Goal: Information Seeking & Learning: Learn about a topic

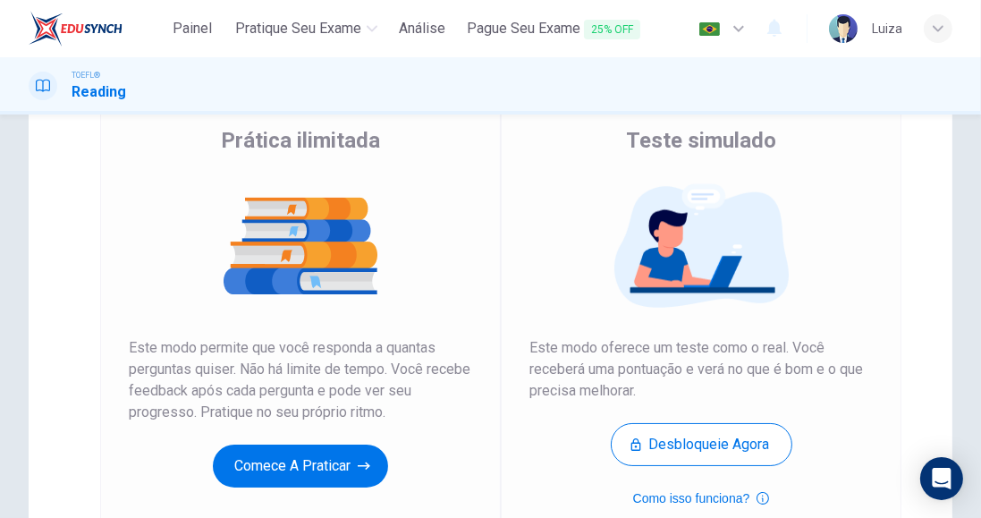
scroll to position [141, 0]
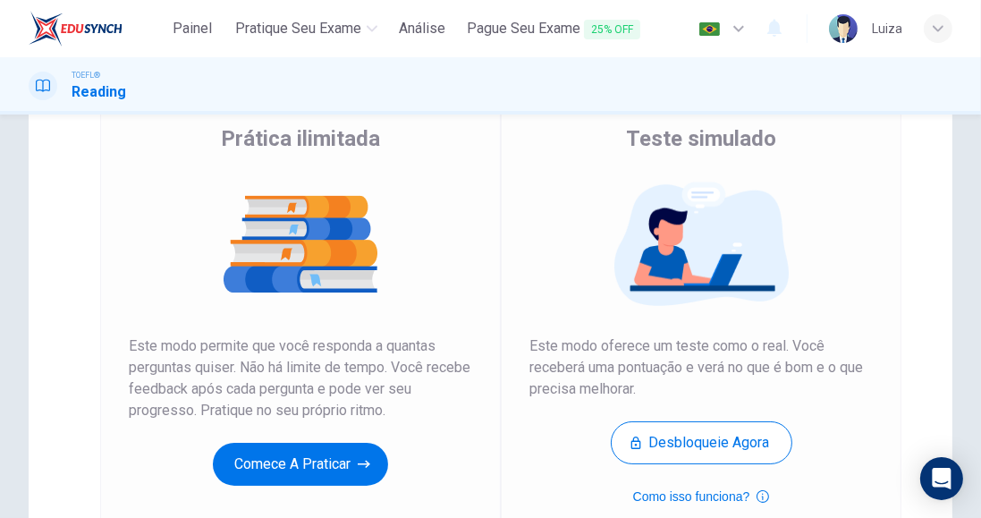
click at [340, 462] on button "Comece a praticar" at bounding box center [300, 464] width 175 height 43
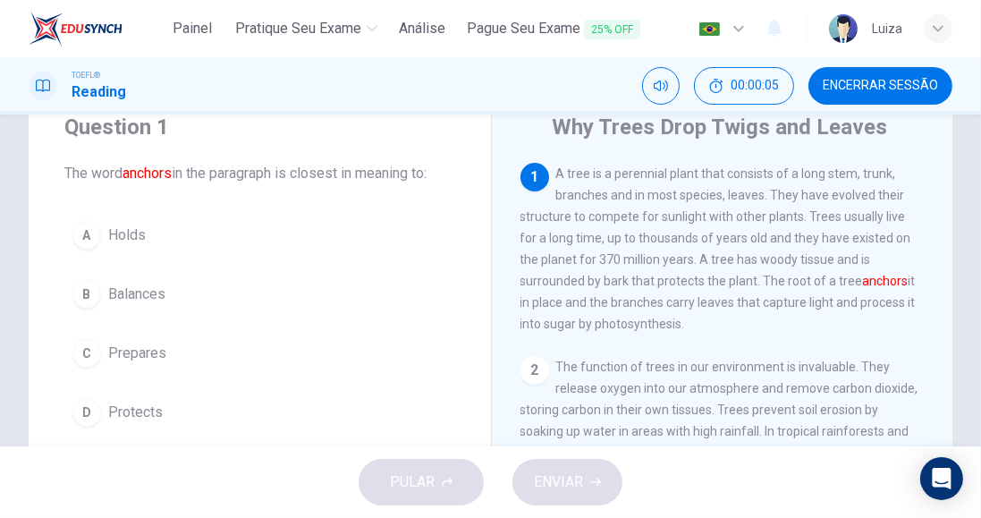
scroll to position [70, 0]
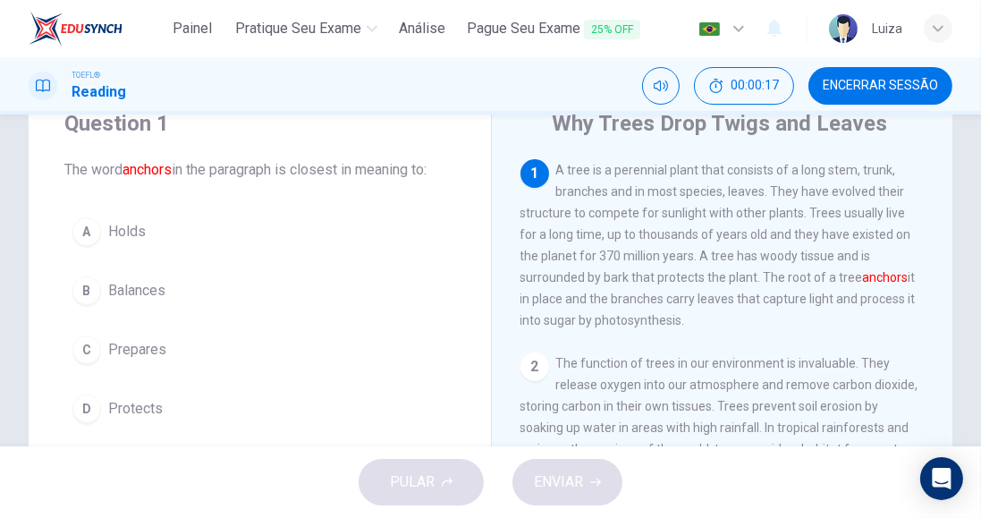
click at [785, 201] on div "1 A tree is a perennial plant that consists of a long stem, trunk, branches and…" at bounding box center [722, 245] width 405 height 172
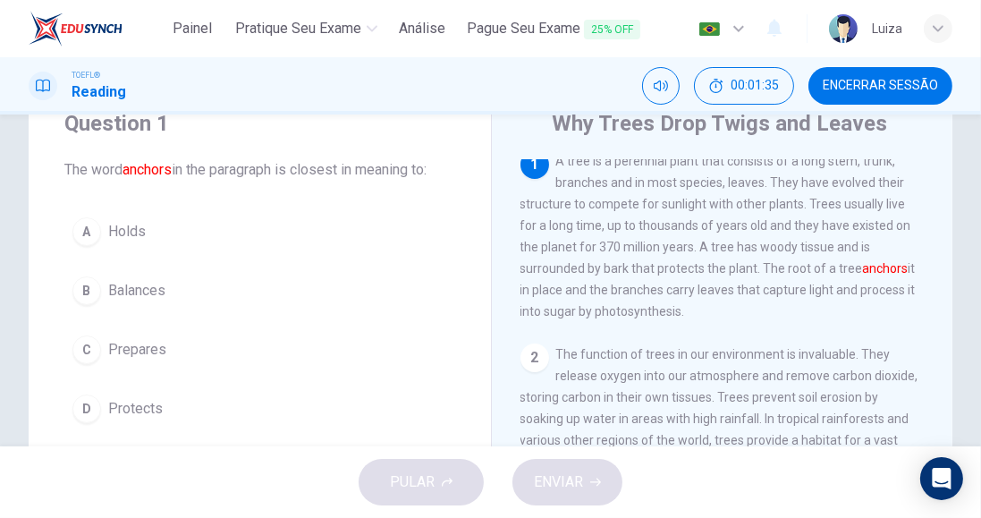
scroll to position [16, 0]
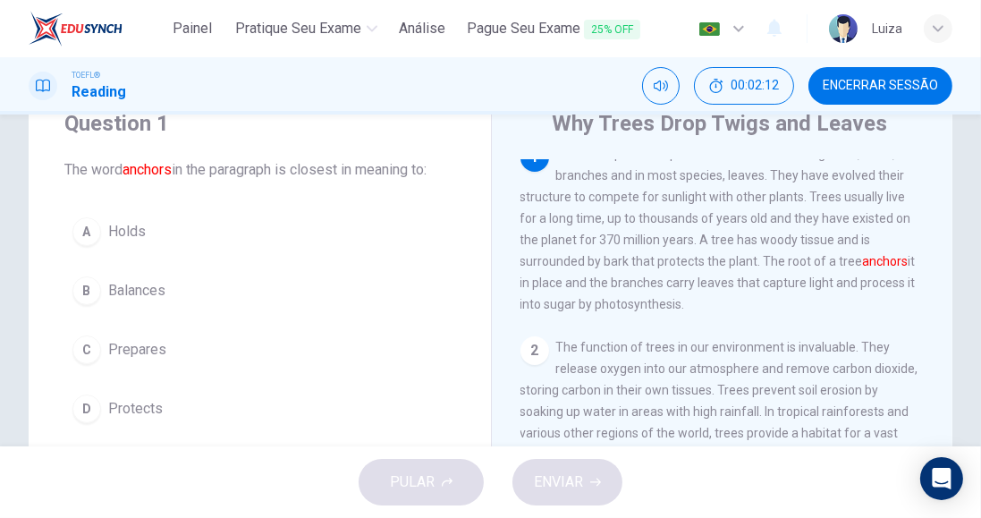
click at [88, 347] on div "C" at bounding box center [86, 349] width 29 height 29
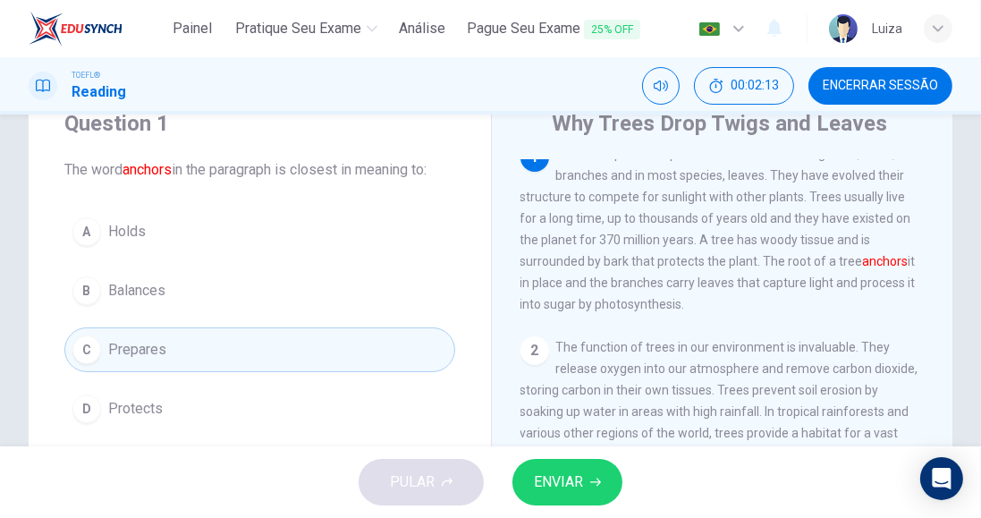
click at [581, 473] on span "ENVIAR" at bounding box center [558, 481] width 49 height 25
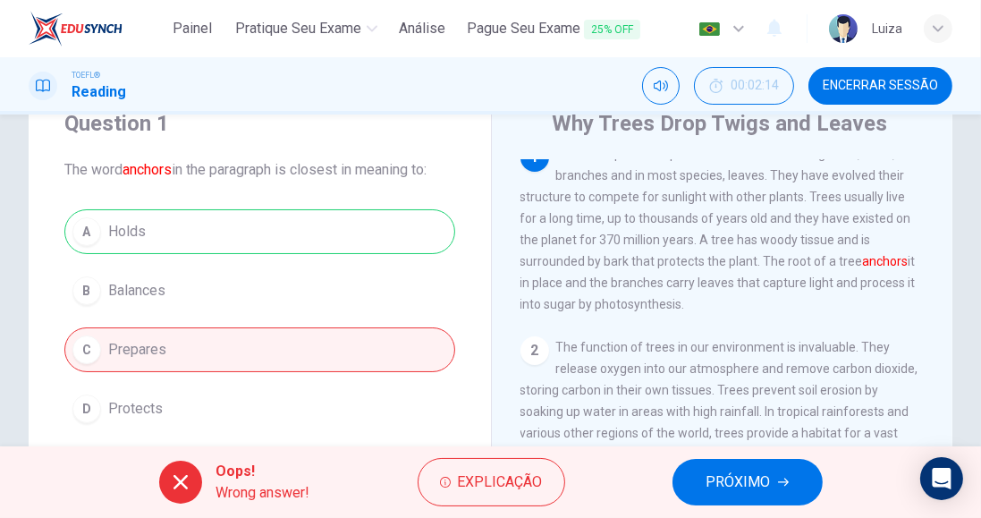
click at [504, 477] on span "Explicação" at bounding box center [500, 481] width 85 height 25
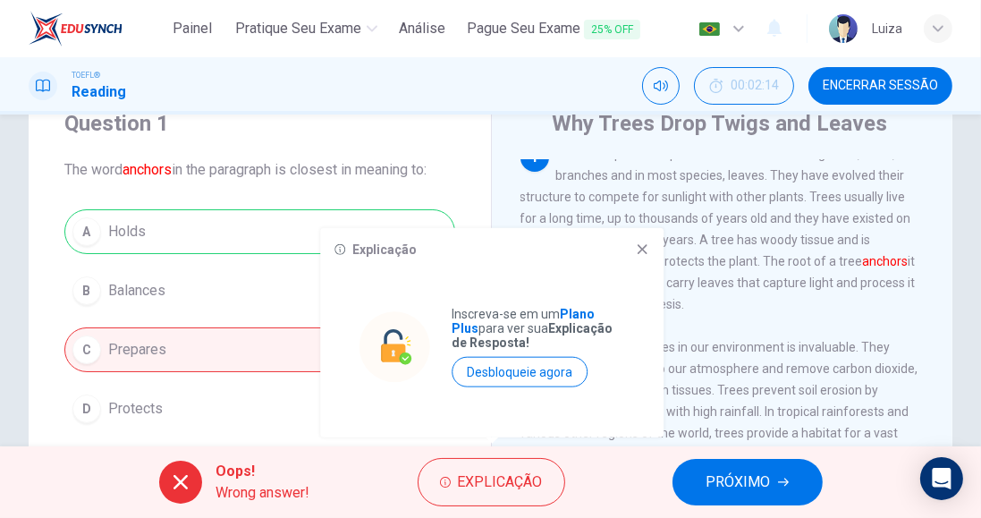
click at [645, 250] on icon at bounding box center [642, 249] width 14 height 14
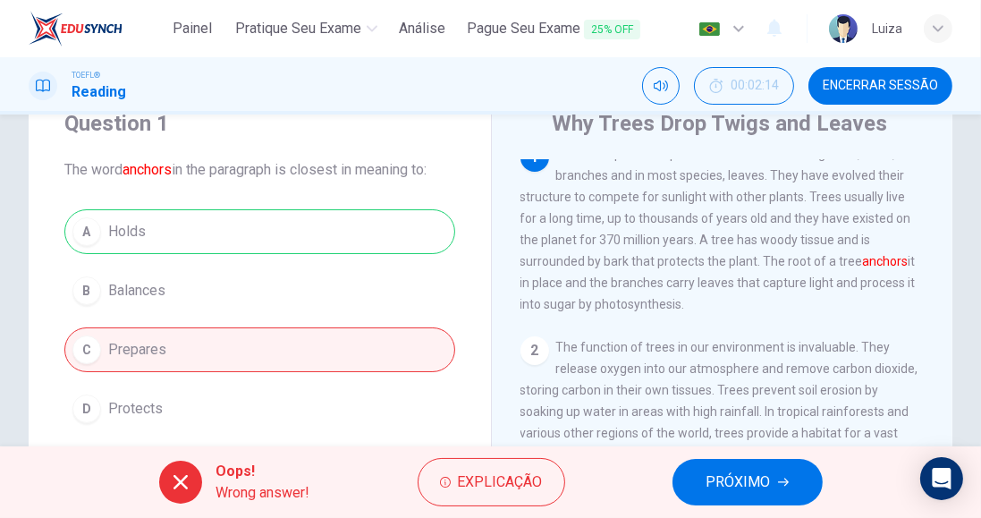
click at [738, 492] on span "PRÓXIMO" at bounding box center [738, 481] width 64 height 25
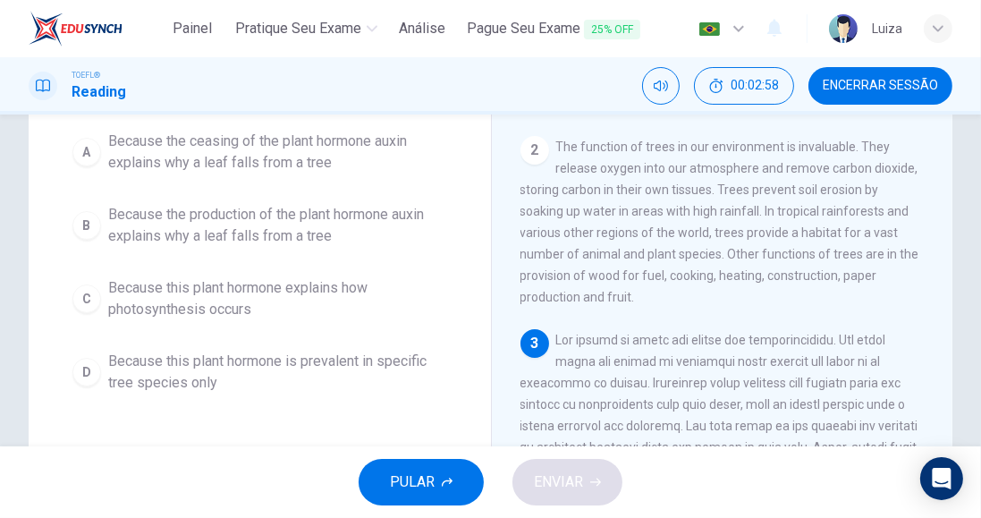
scroll to position [65, 0]
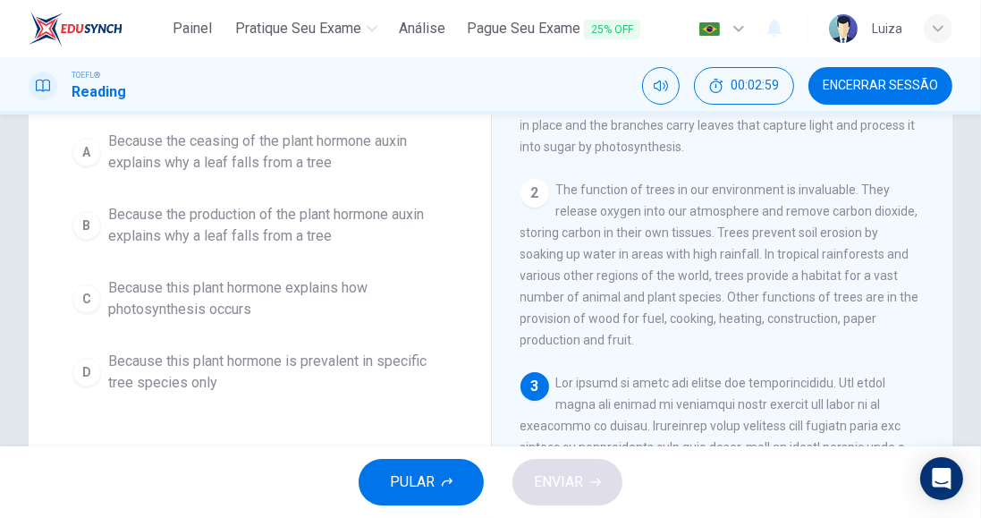
click at [534, 188] on div "2" at bounding box center [534, 193] width 29 height 29
click at [537, 199] on div "2" at bounding box center [534, 193] width 29 height 29
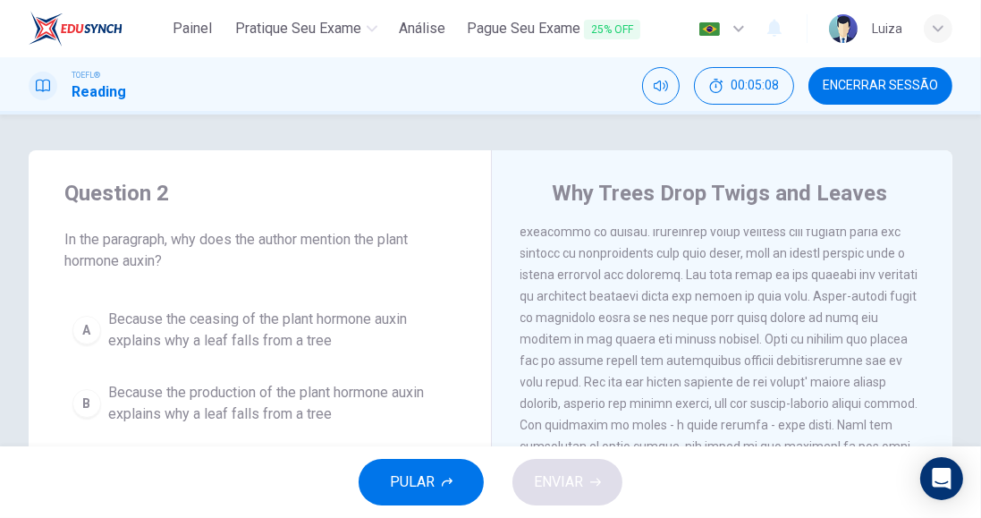
scroll to position [440, 0]
click at [831, 281] on span at bounding box center [719, 347] width 398 height 336
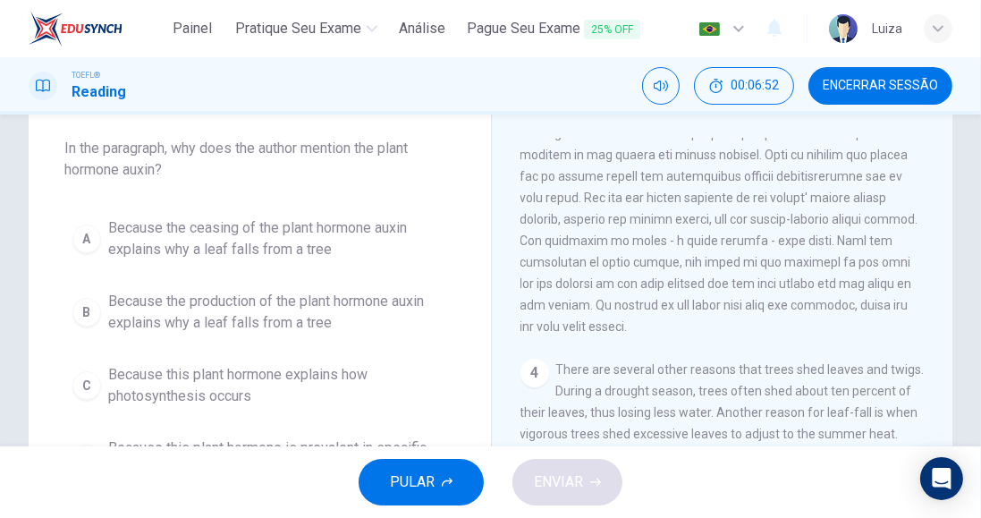
scroll to position [99, 0]
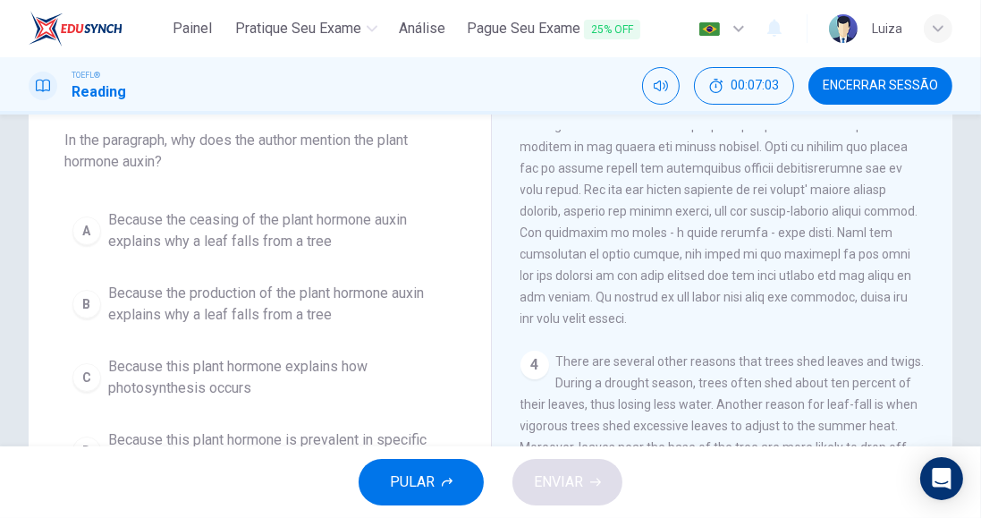
click at [122, 297] on span "Because the production of the plant hormone auxin explains why a leaf falls fro…" at bounding box center [277, 304] width 339 height 43
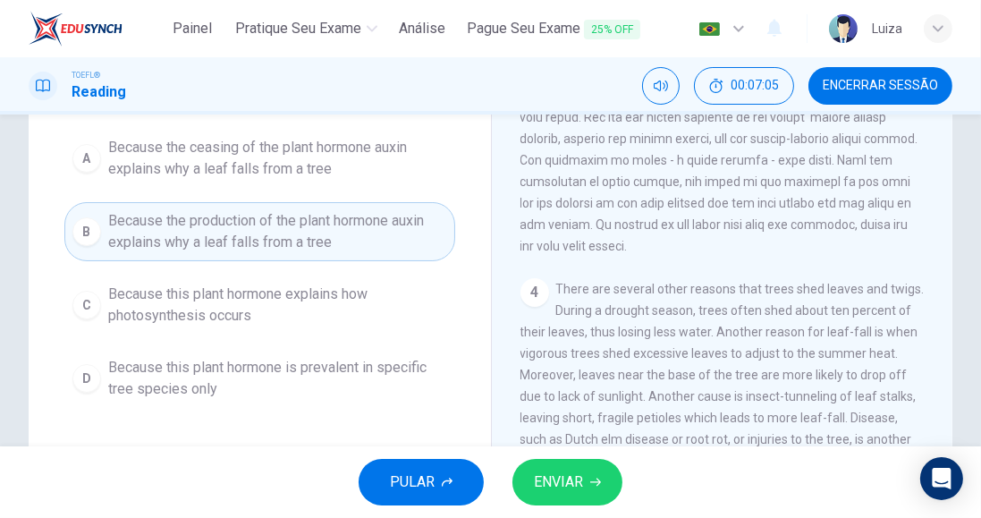
scroll to position [175, 0]
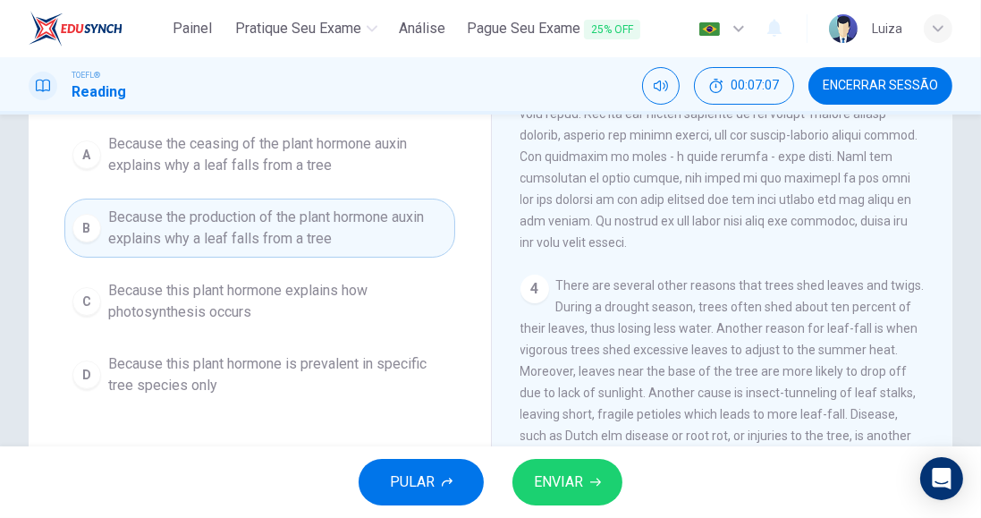
click at [568, 477] on span "ENVIAR" at bounding box center [558, 481] width 49 height 25
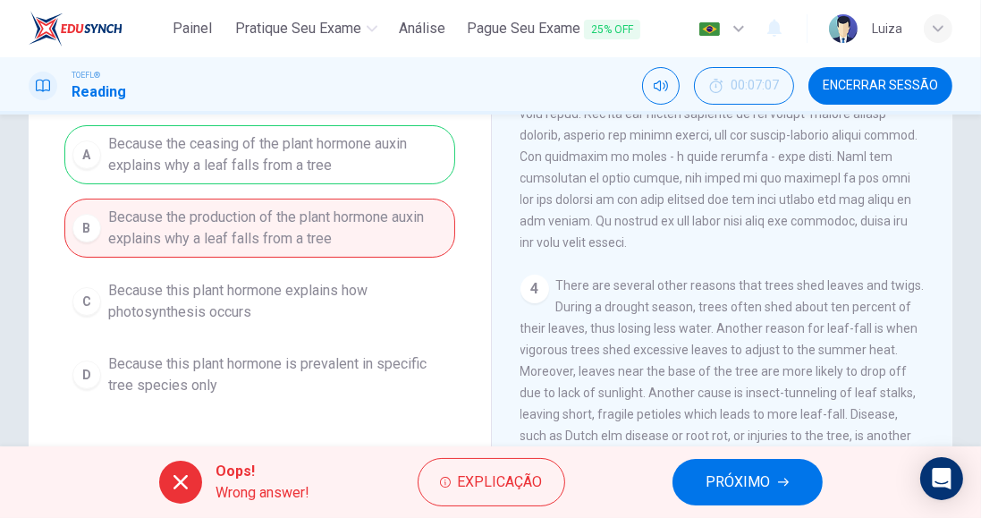
scroll to position [545, 0]
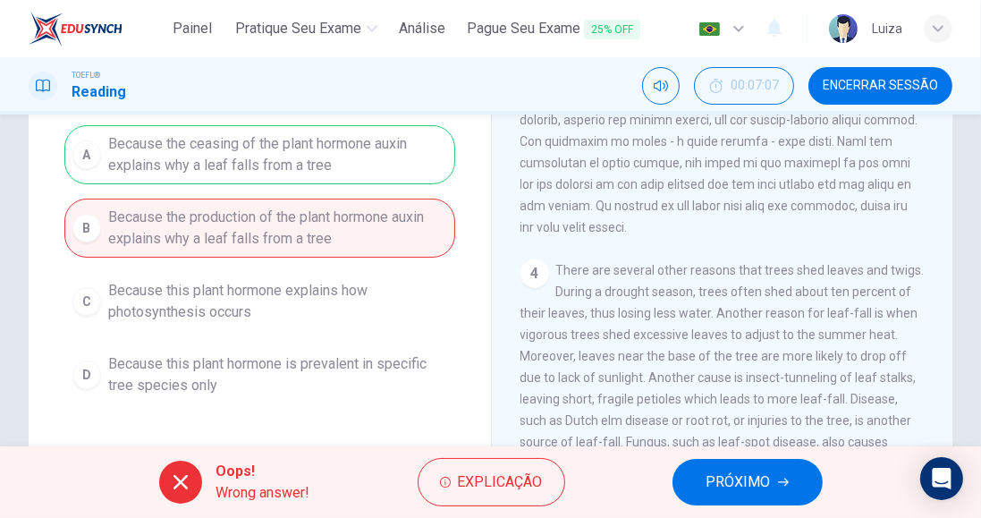
click at [747, 480] on span "PRÓXIMO" at bounding box center [738, 481] width 64 height 25
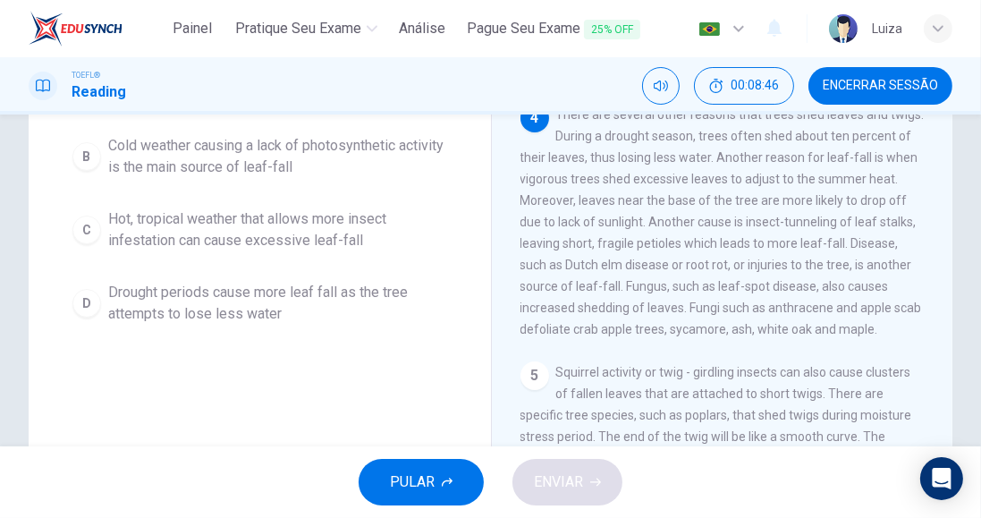
scroll to position [248, 0]
click at [481, 224] on div "Question 3 According to the paragraph, what climatic period affects leaf-fall? …" at bounding box center [260, 132] width 462 height 458
click at [562, 109] on div "TOEFL® Reading 00:10:22 Encerrar Sessão" at bounding box center [490, 85] width 981 height 57
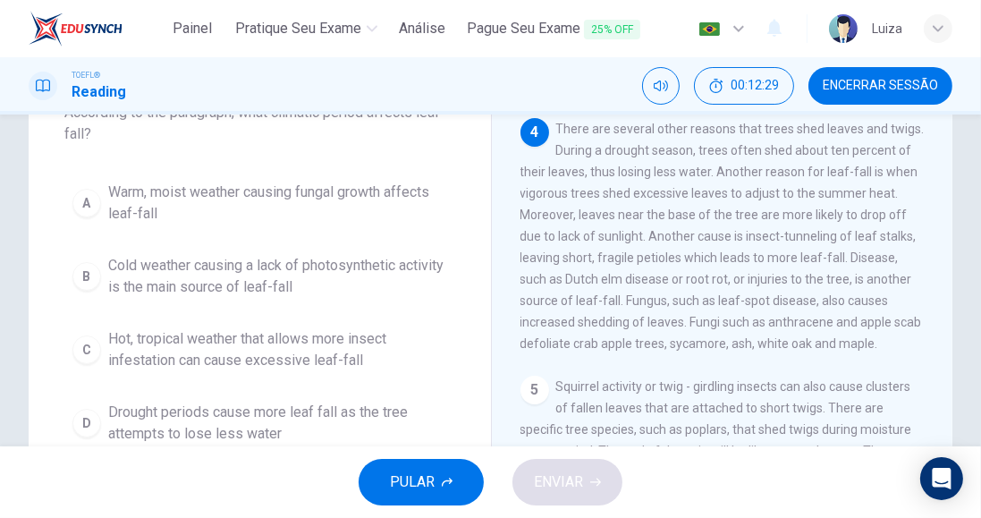
scroll to position [129, 0]
click at [416, 245] on button "B Cold weather causing a lack of photosynthetic activity is the main source of …" at bounding box center [259, 274] width 391 height 59
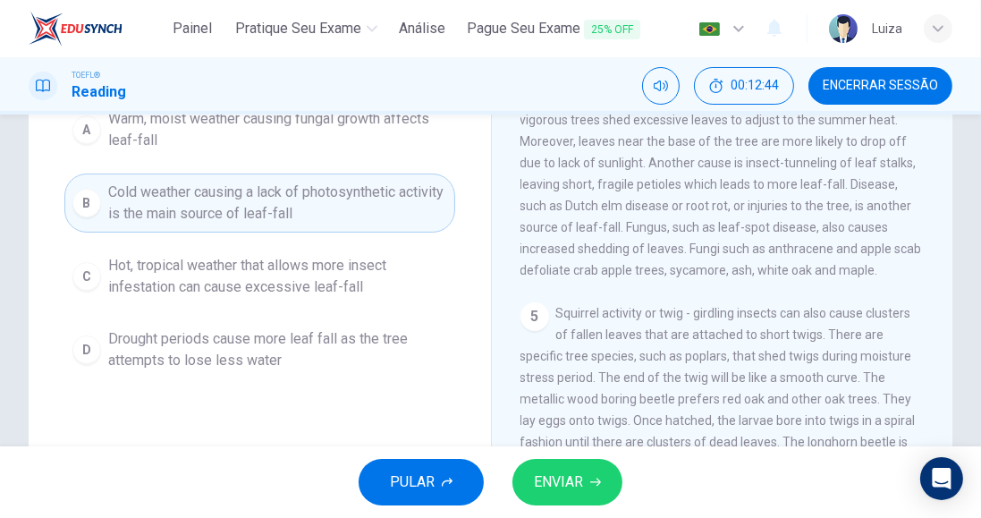
scroll to position [202, 0]
click at [302, 358] on span "Drought periods cause more leaf fall as the tree attempts to lose less water" at bounding box center [277, 347] width 339 height 43
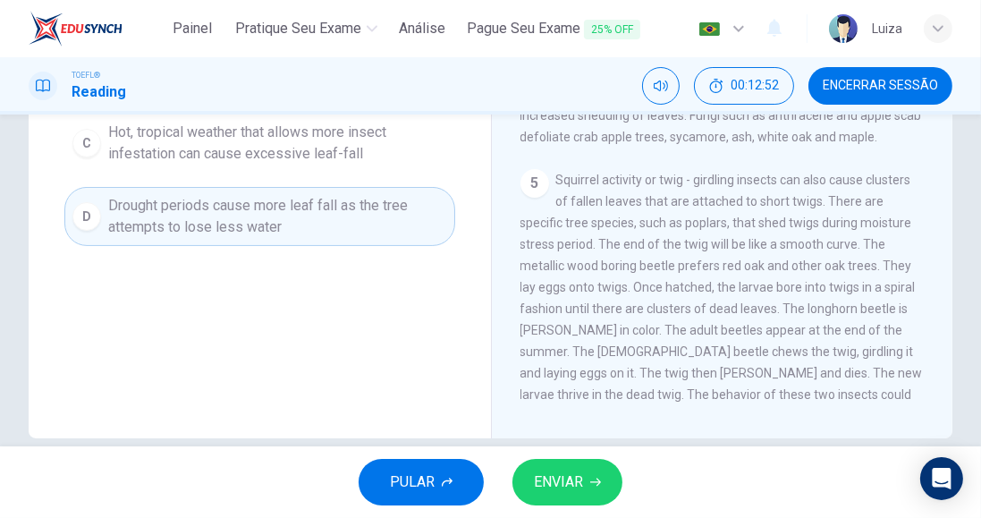
scroll to position [333, 0]
click at [569, 476] on span "ENVIAR" at bounding box center [558, 481] width 49 height 25
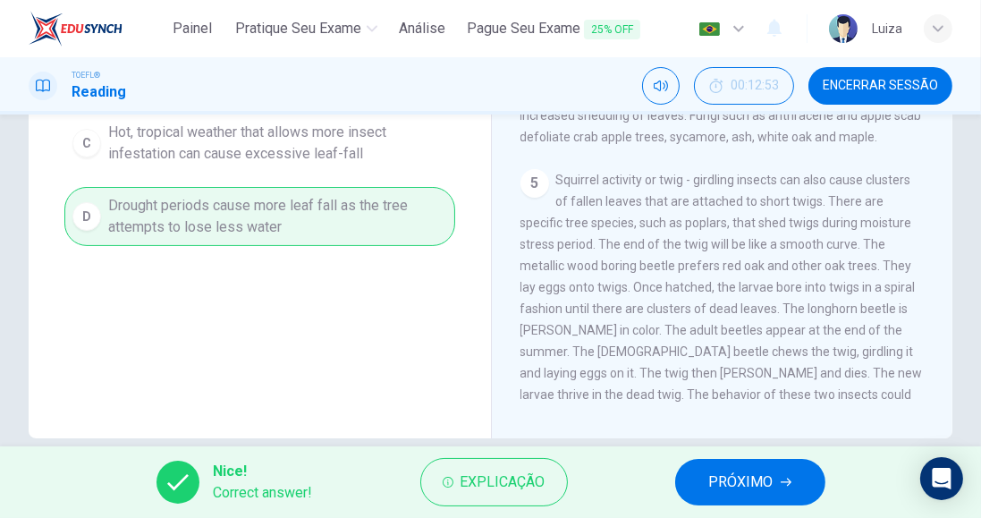
click at [739, 485] on span "PRÓXIMO" at bounding box center [741, 481] width 64 height 25
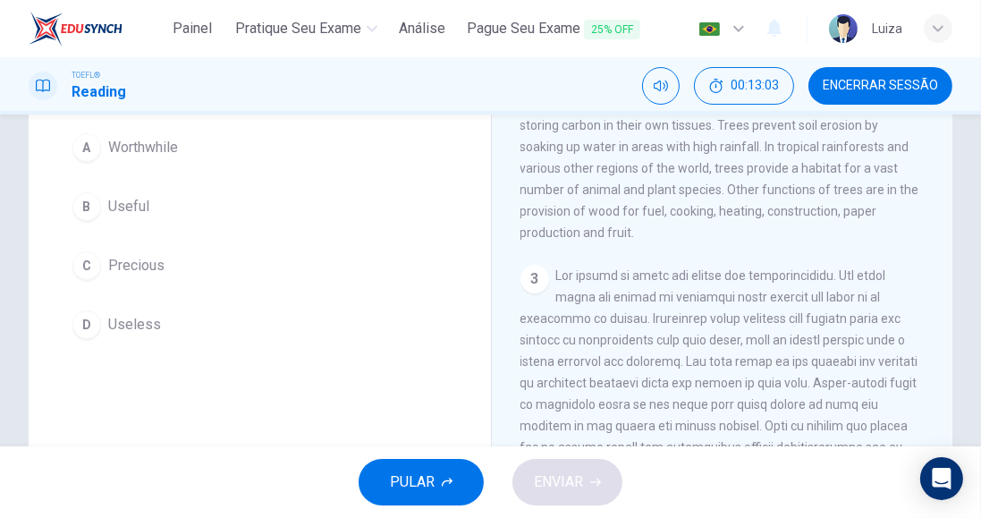
scroll to position [150, 0]
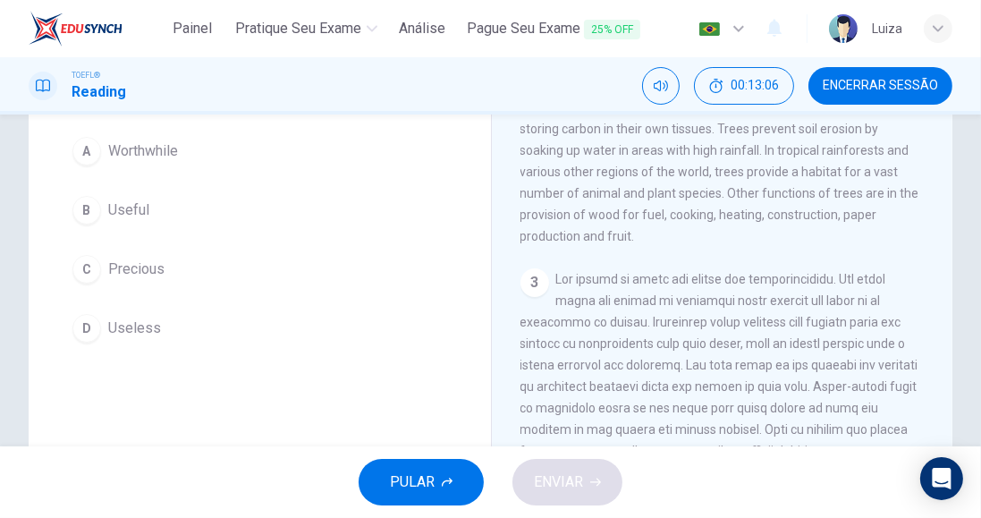
click at [143, 339] on span "Useless" at bounding box center [134, 327] width 53 height 21
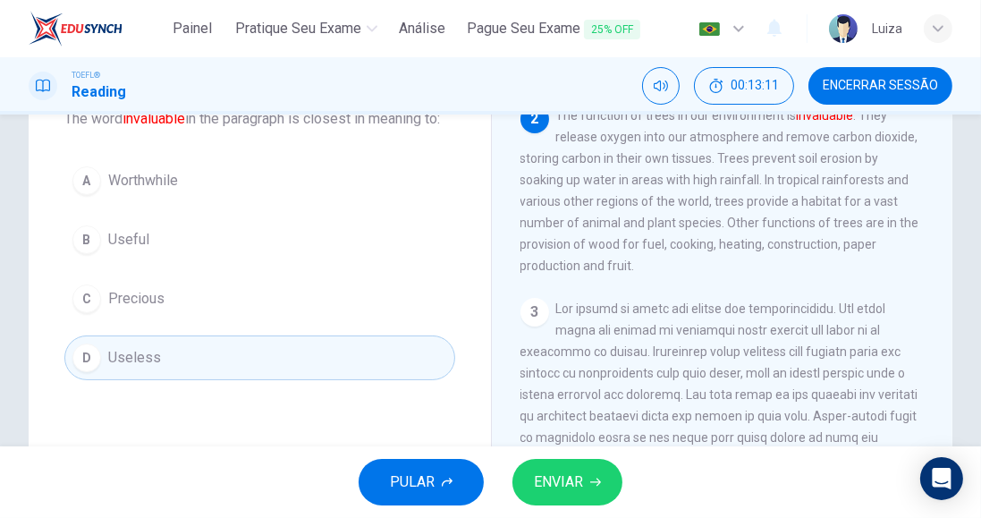
scroll to position [84, 0]
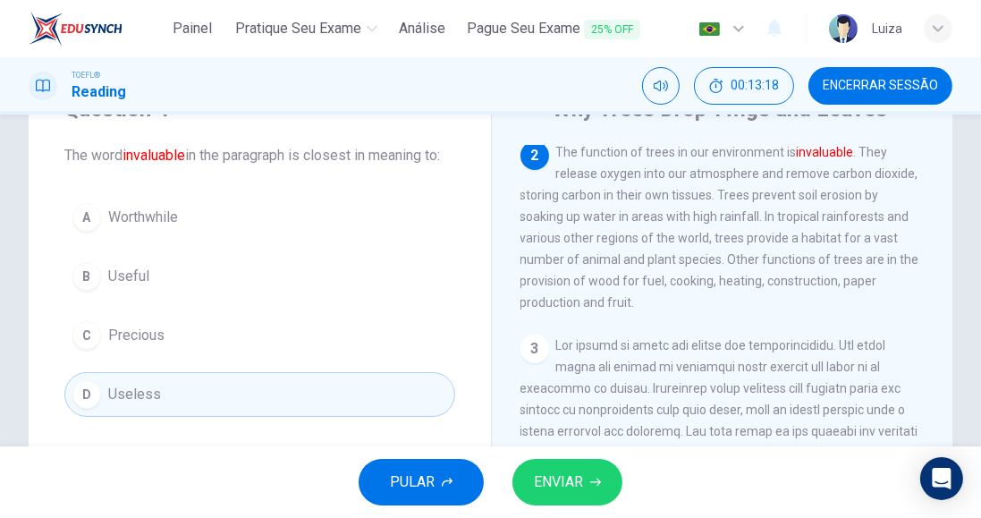
click at [222, 352] on button "C Precious" at bounding box center [259, 335] width 391 height 45
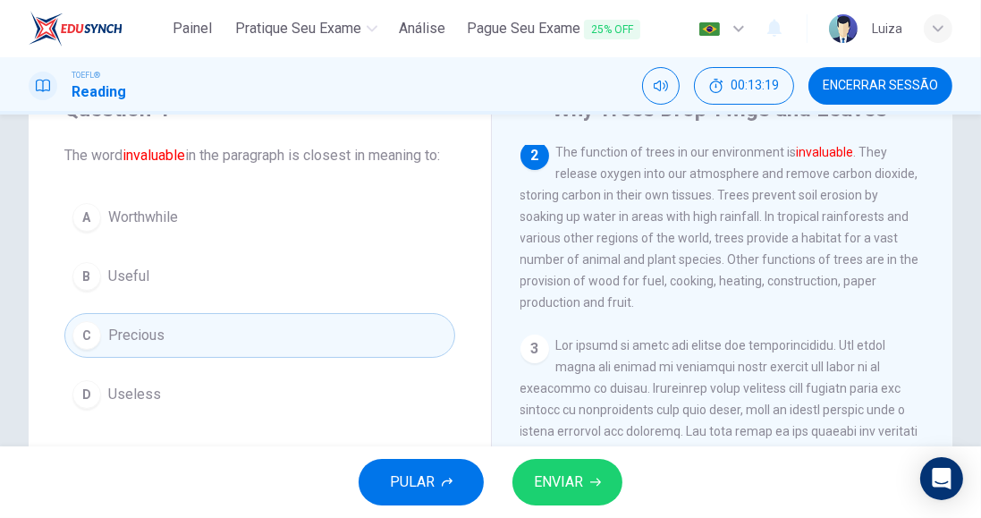
click at [569, 475] on span "ENVIAR" at bounding box center [558, 481] width 49 height 25
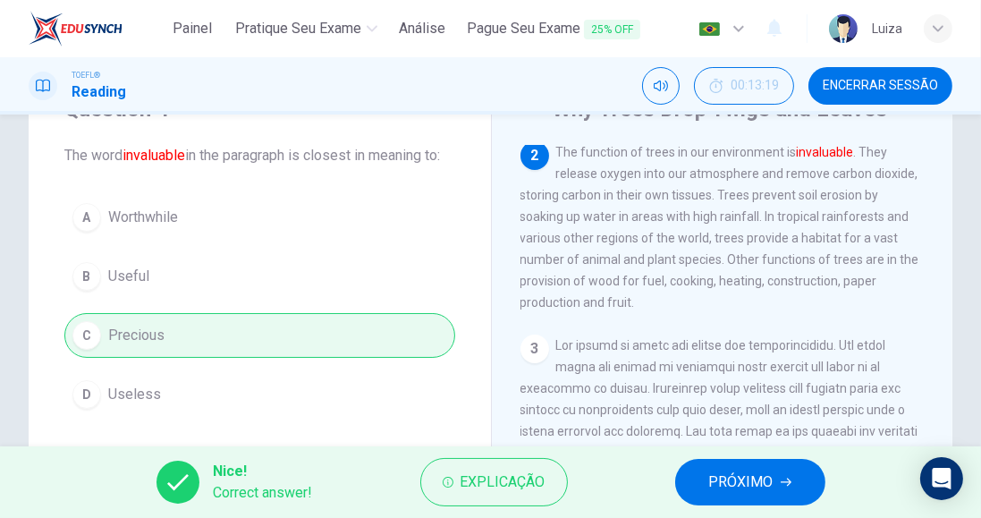
click at [112, 86] on h1 "Reading" at bounding box center [99, 91] width 55 height 21
click at [785, 477] on icon "button" at bounding box center [785, 482] width 11 height 11
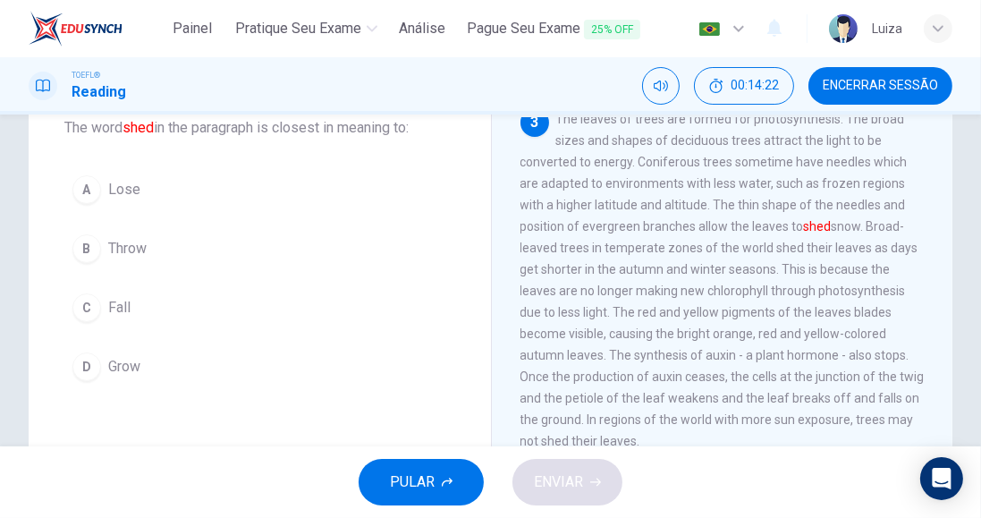
scroll to position [112, 0]
click at [136, 249] on span "Throw" at bounding box center [127, 248] width 38 height 21
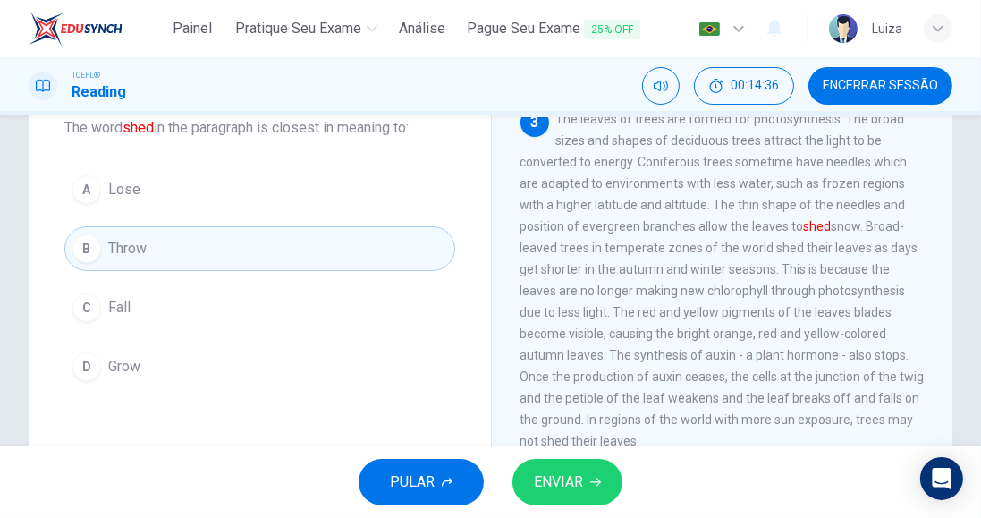
click at [561, 486] on span "ENVIAR" at bounding box center [558, 481] width 49 height 25
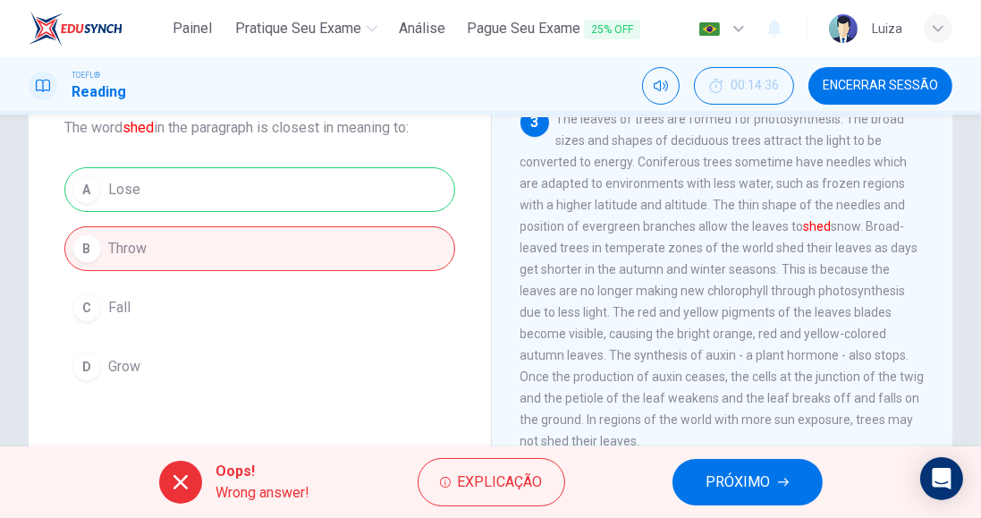
click at [475, 477] on span "Explicação" at bounding box center [500, 481] width 85 height 25
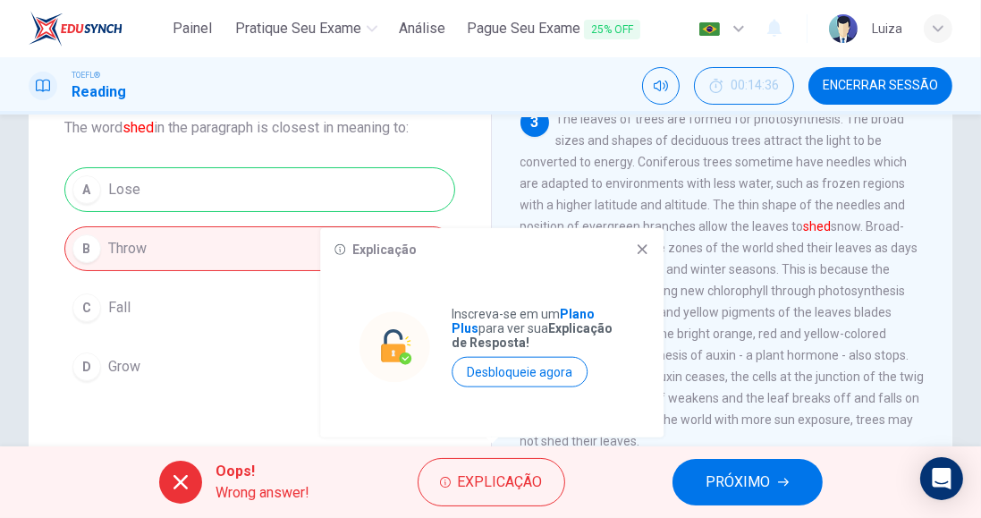
click at [639, 253] on icon at bounding box center [642, 249] width 10 height 10
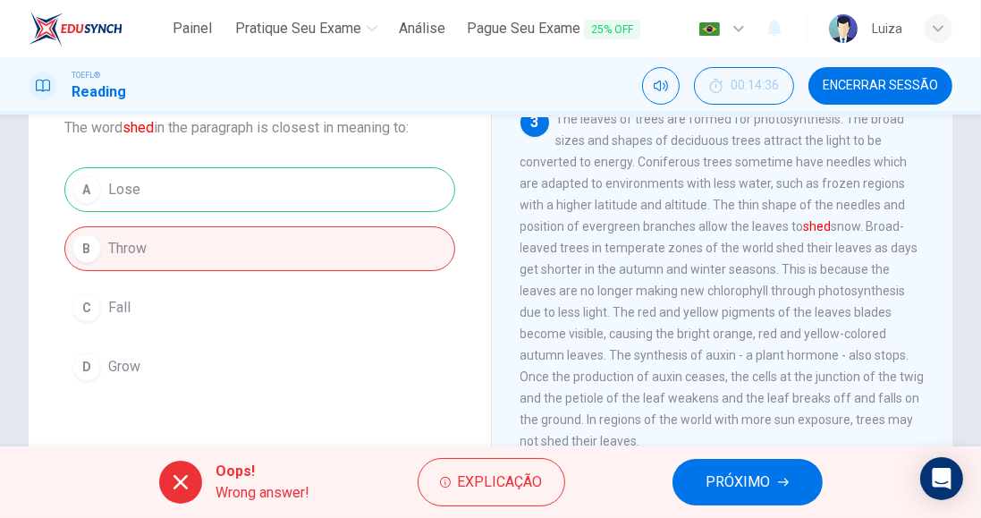
click at [699, 477] on button "PRÓXIMO" at bounding box center [747, 482] width 150 height 46
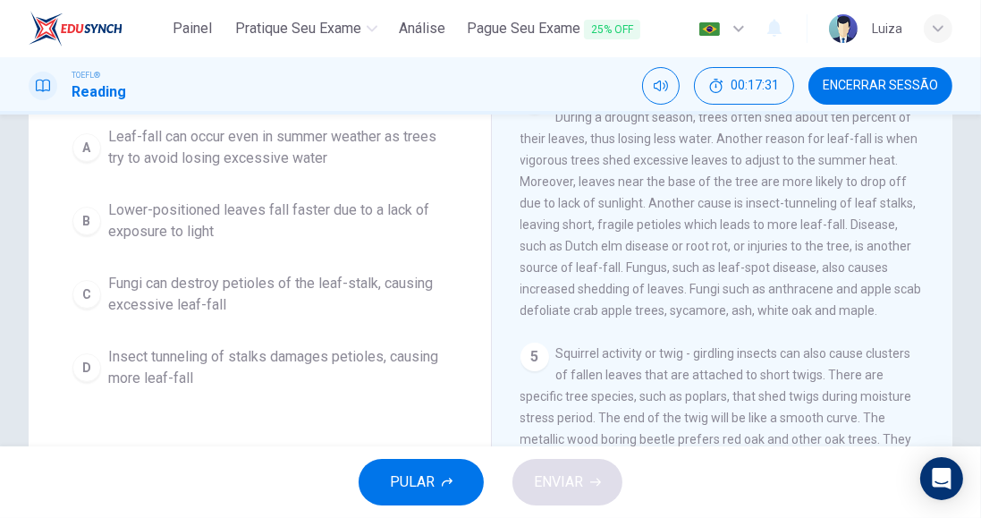
scroll to position [184, 0]
click at [427, 471] on span "PULAR" at bounding box center [412, 481] width 45 height 25
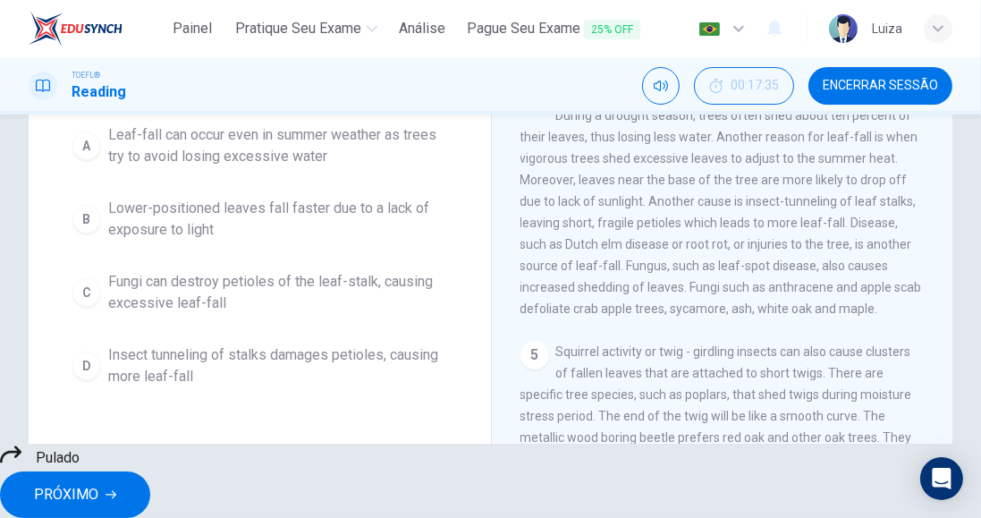
click at [98, 482] on span "PRÓXIMO" at bounding box center [66, 494] width 64 height 25
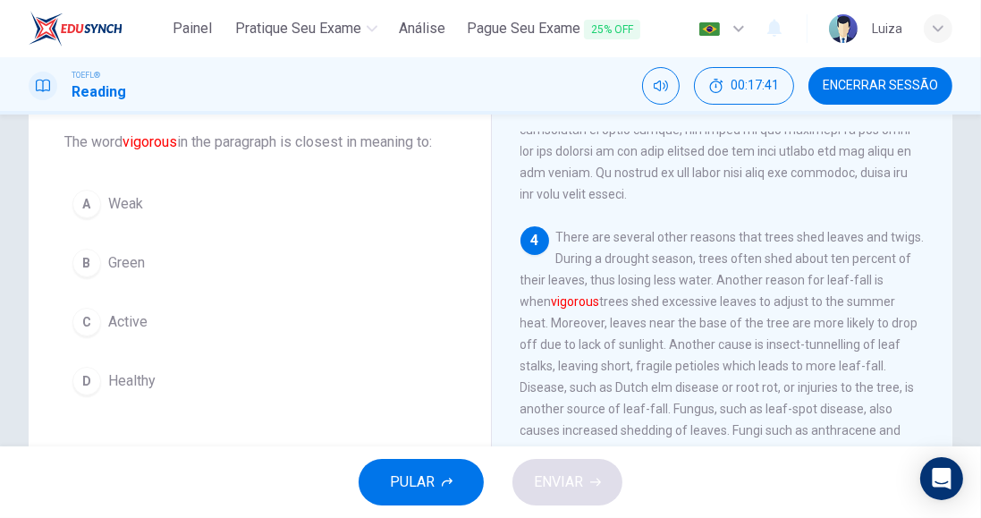
scroll to position [99, 0]
click at [171, 380] on button "D Healthy" at bounding box center [259, 379] width 391 height 45
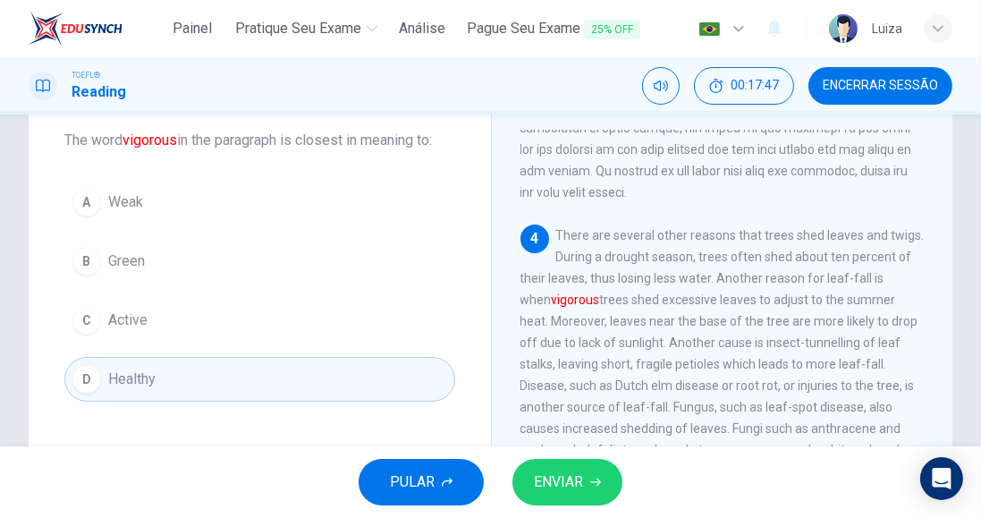
click at [549, 486] on span "ENVIAR" at bounding box center [558, 481] width 49 height 25
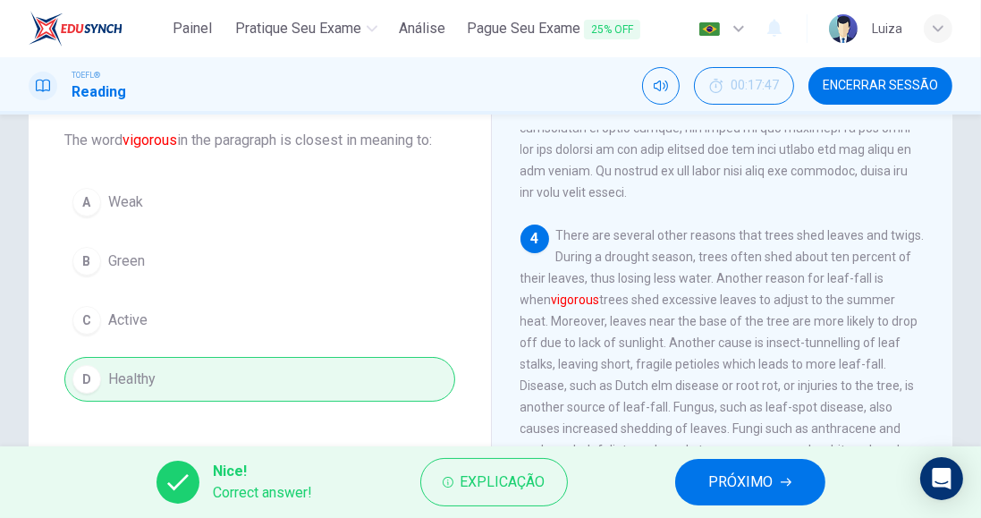
click at [730, 487] on span "PRÓXIMO" at bounding box center [741, 481] width 64 height 25
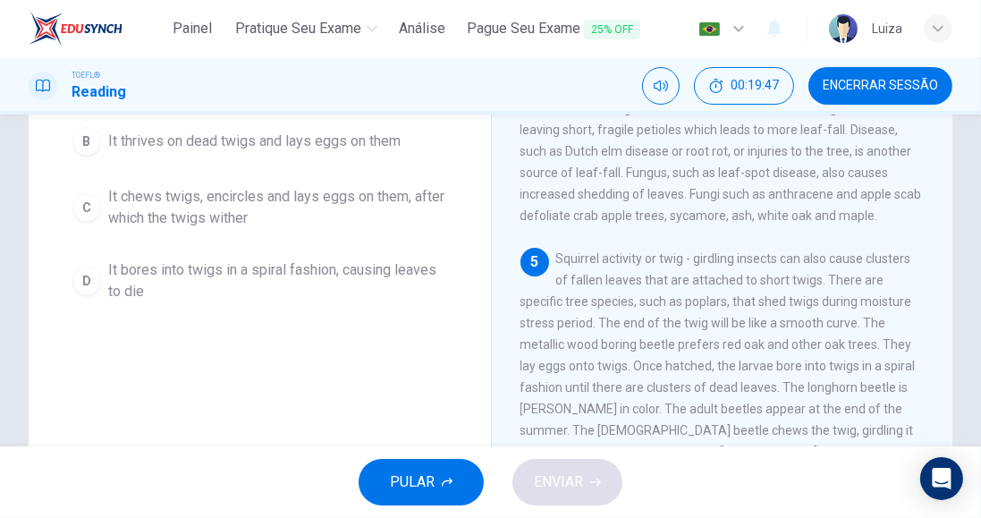
scroll to position [259, 0]
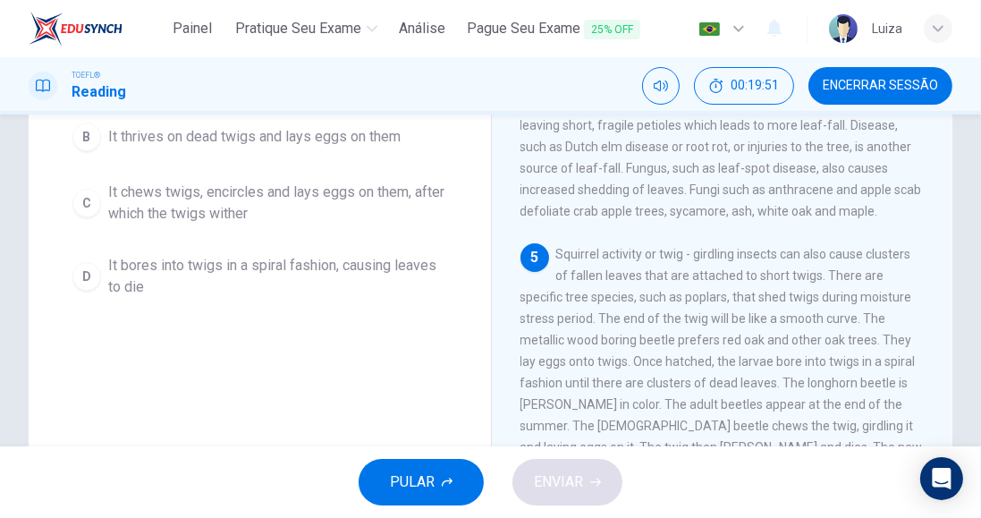
click at [378, 270] on span "It bores into twigs in a spiral fashion, causing leaves to die" at bounding box center [277, 276] width 339 height 43
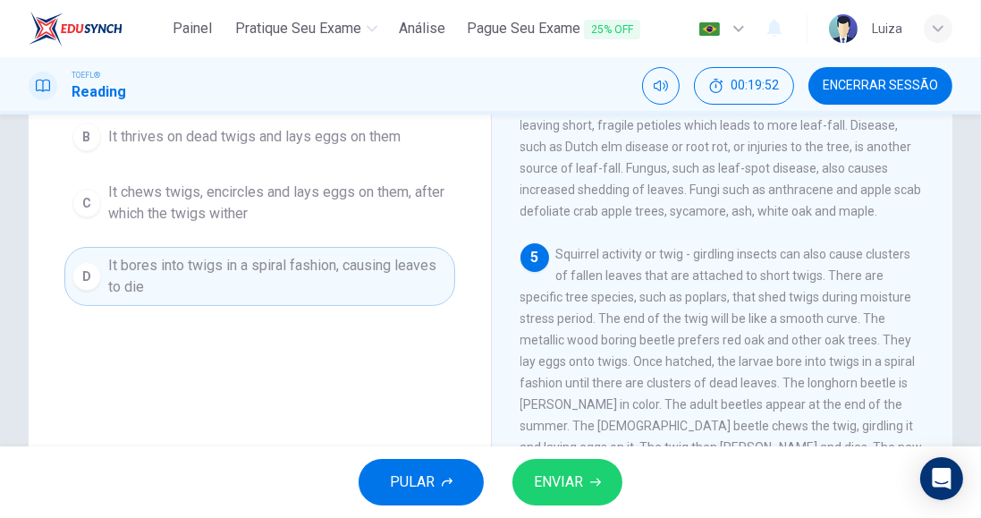
click at [579, 476] on span "ENVIAR" at bounding box center [558, 481] width 49 height 25
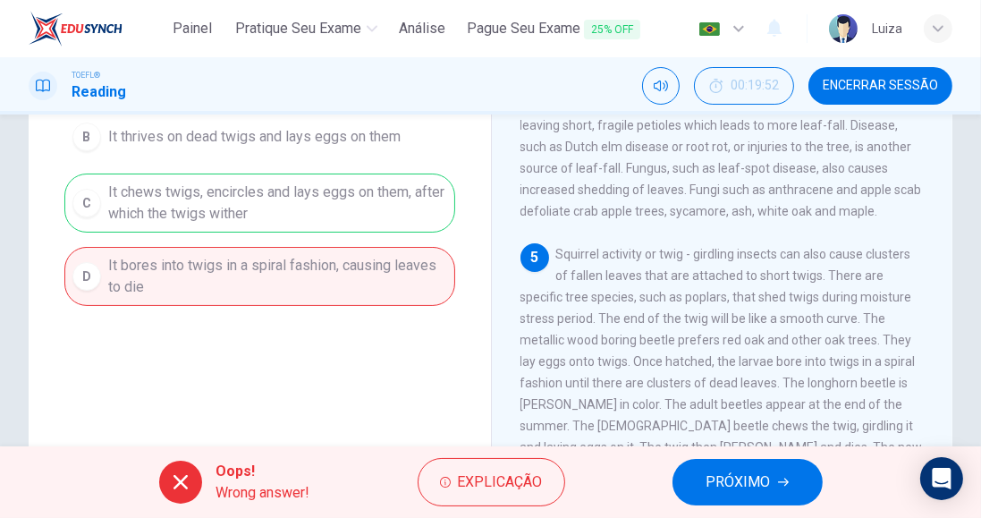
click at [882, 88] on span "Encerrar Sessão" at bounding box center [880, 86] width 115 height 14
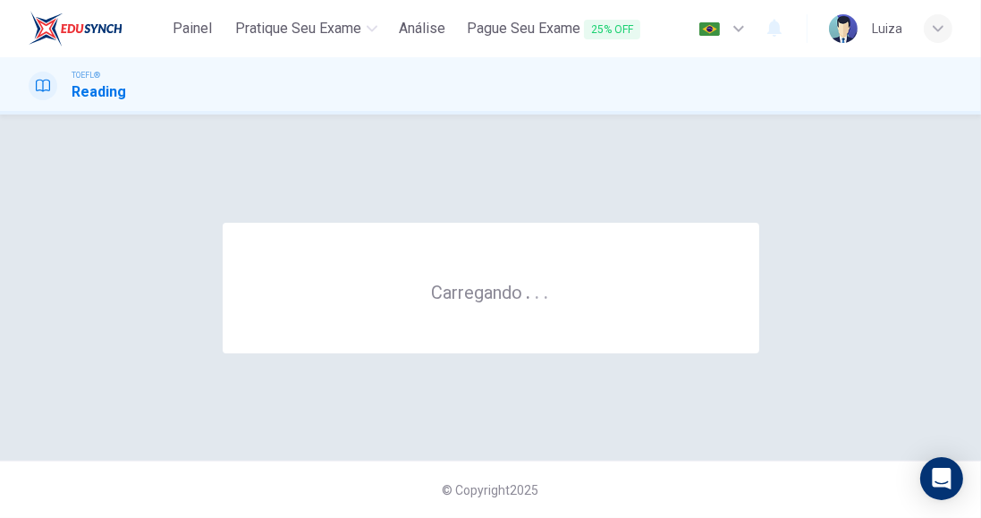
scroll to position [0, 0]
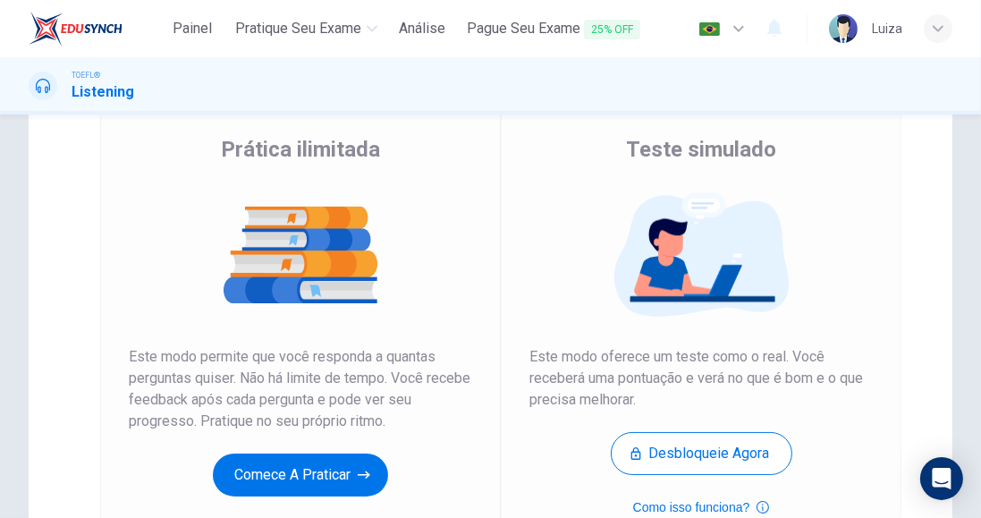
scroll to position [133, 0]
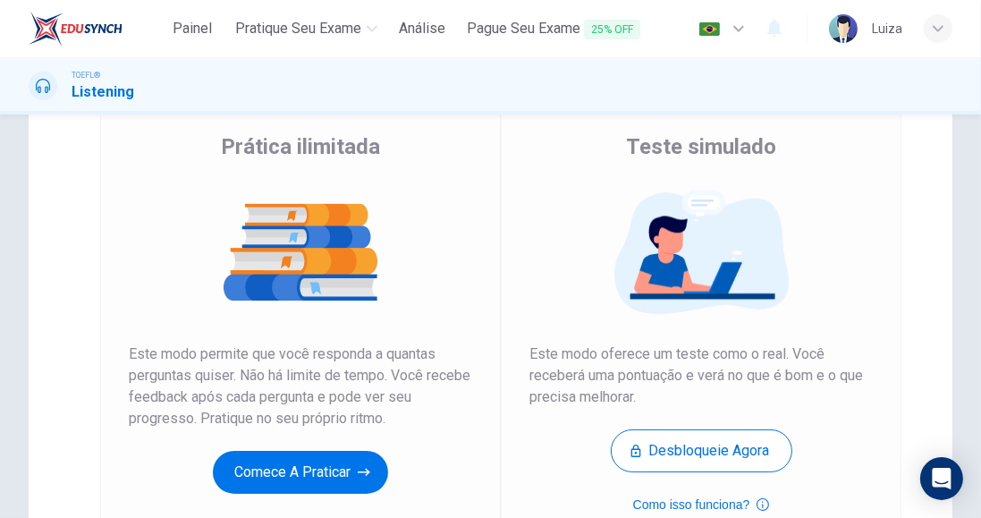
click at [353, 466] on button "Comece a praticar" at bounding box center [300, 472] width 175 height 43
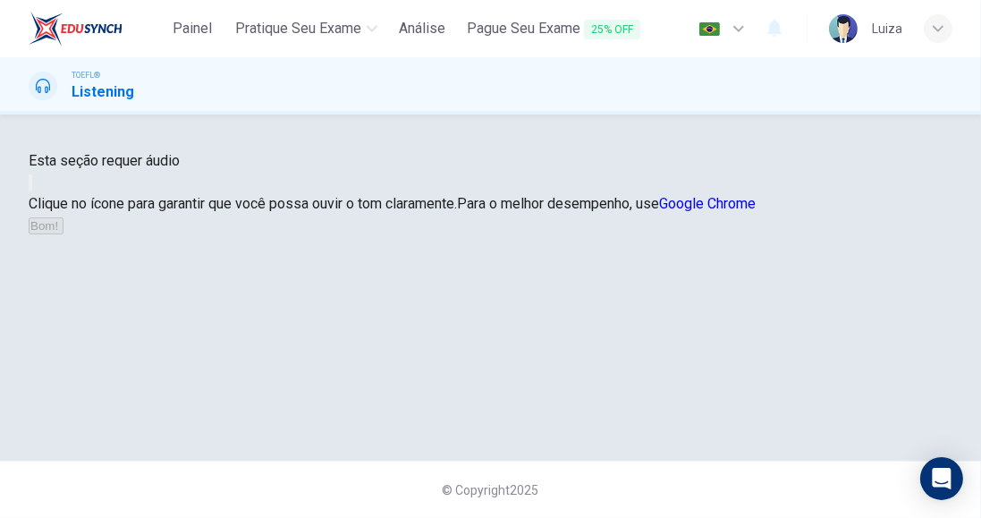
scroll to position [110, 0]
click at [32, 191] on button "button" at bounding box center [31, 182] width 4 height 17
click at [63, 234] on button "Bom!" at bounding box center [46, 225] width 35 height 17
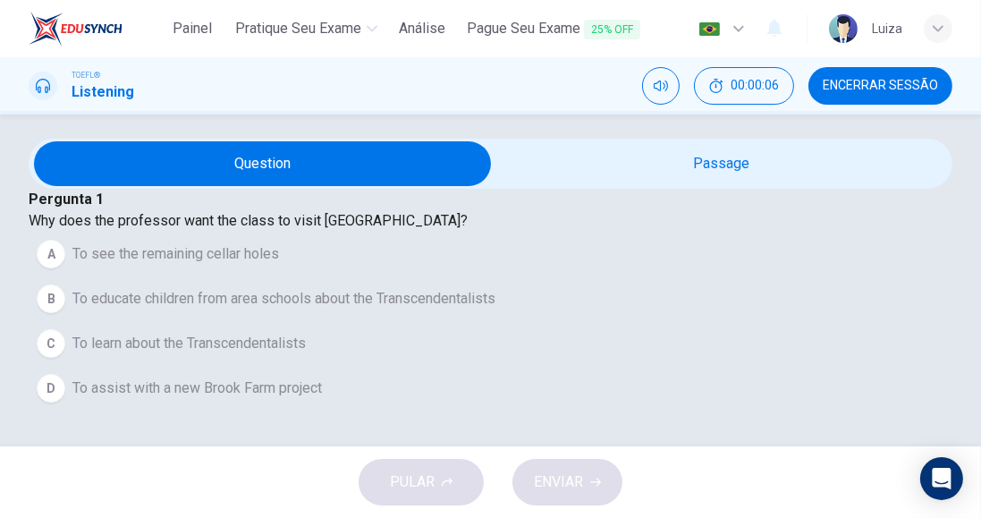
scroll to position [40, 0]
click at [738, 173] on input "checkbox" at bounding box center [263, 163] width 1386 height 45
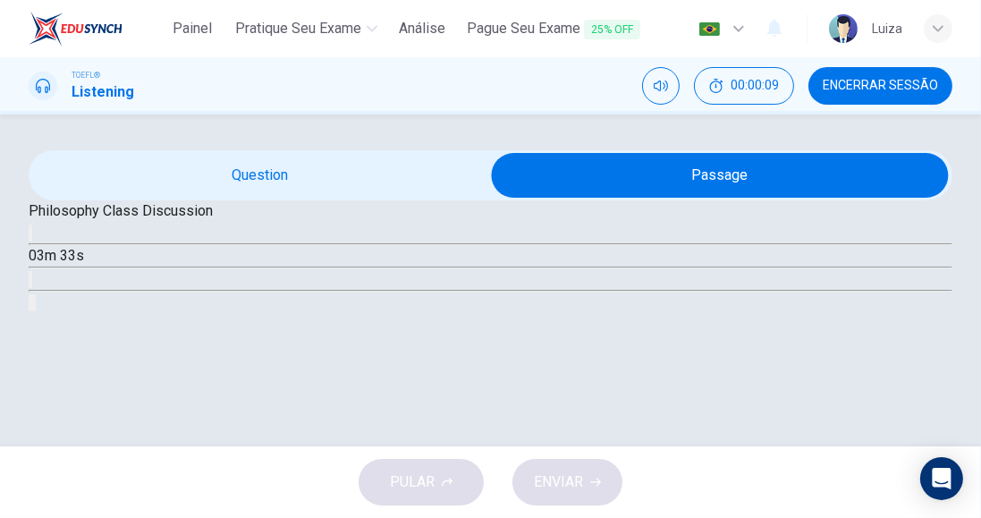
scroll to position [36, 0]
click at [395, 184] on input "checkbox" at bounding box center [720, 175] width 1386 height 45
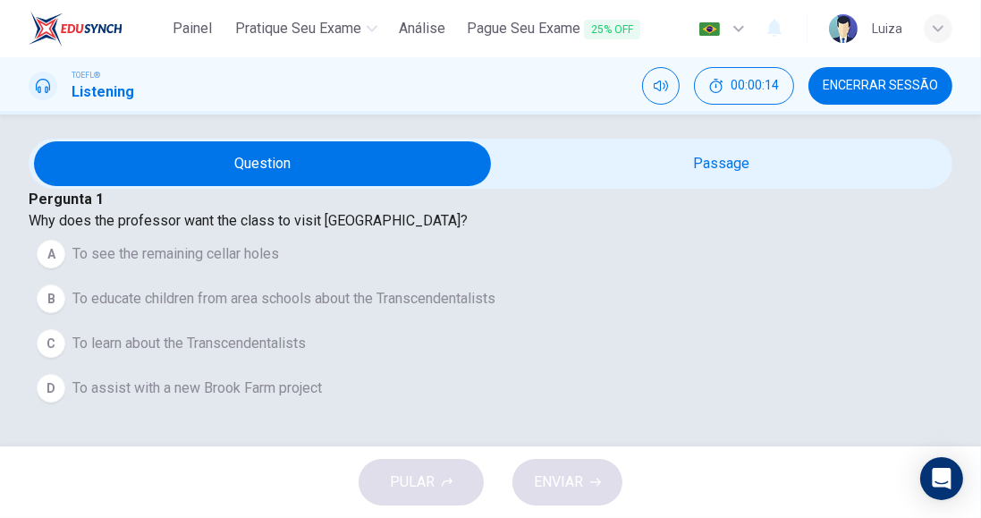
scroll to position [61, 0]
click at [742, 159] on input "checkbox" at bounding box center [263, 163] width 1386 height 45
checkbox input "true"
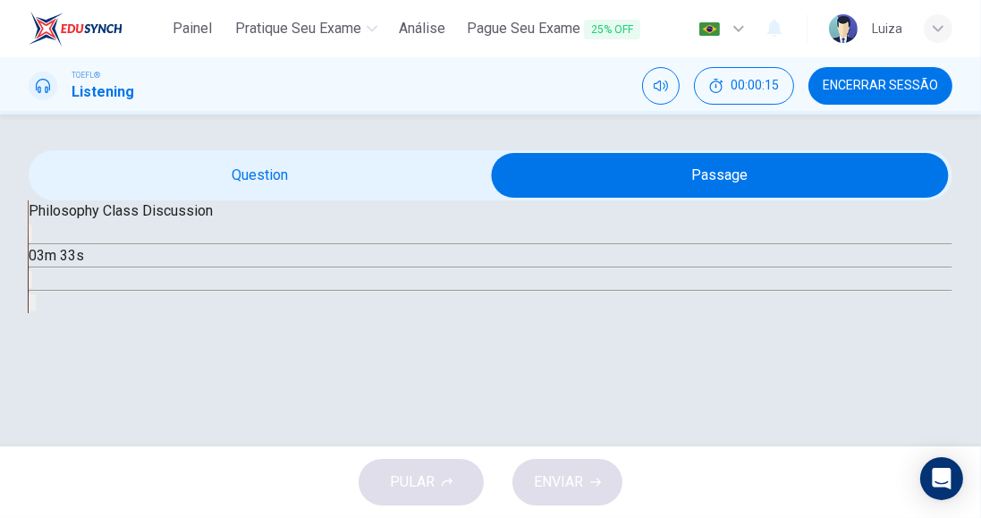
click at [51, 258] on icon "button" at bounding box center [41, 247] width 19 height 21
click at [50, 305] on icon "Clique para ver a transcrição do áudio" at bounding box center [40, 293] width 20 height 21
click at [30, 237] on icon "button" at bounding box center [30, 237] width 0 height 0
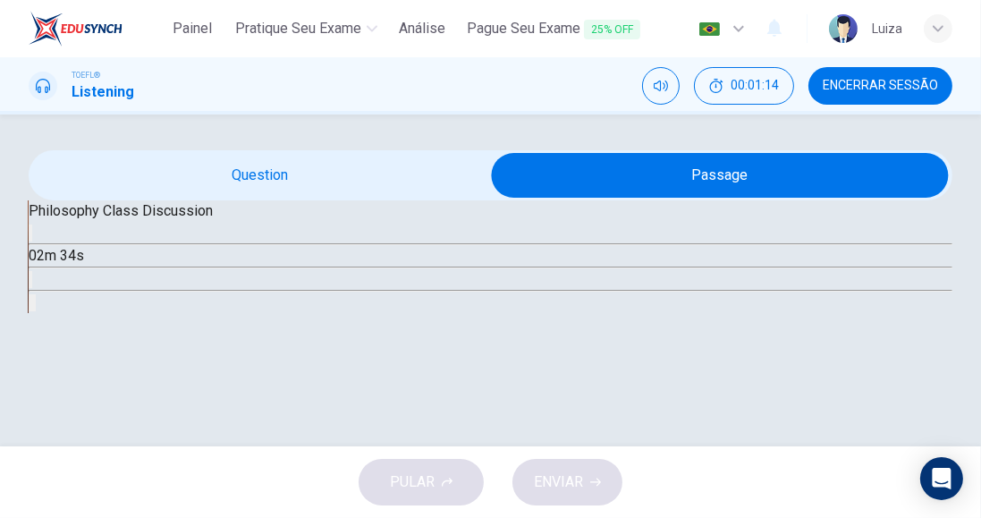
type input "28"
click at [333, 153] on input "checkbox" at bounding box center [720, 175] width 1386 height 45
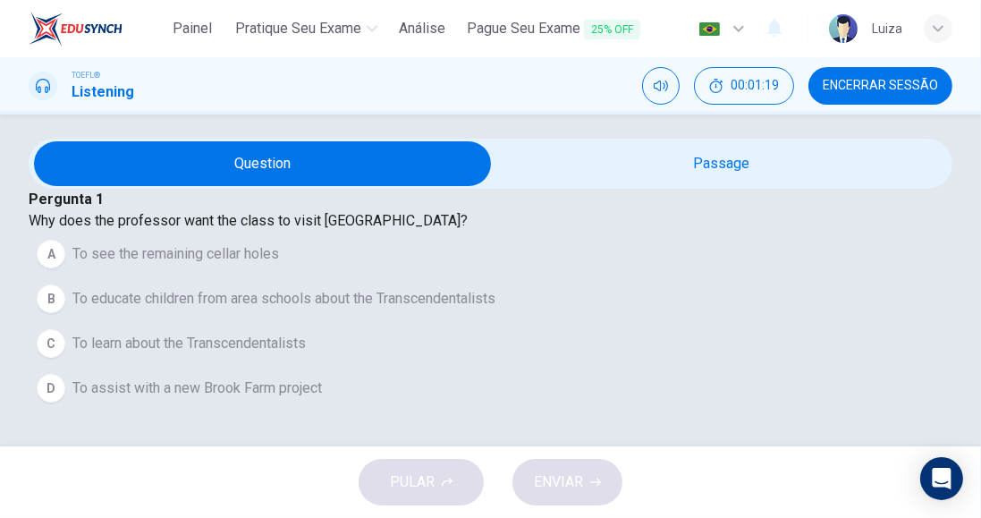
scroll to position [228, 0]
click at [322, 377] on span "To assist with a new Brook Farm project" at bounding box center [196, 387] width 249 height 21
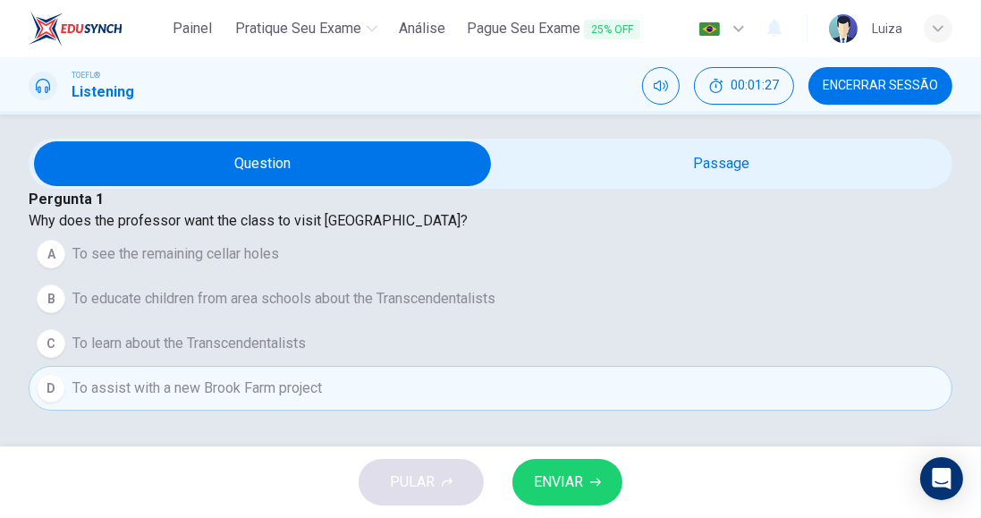
click at [544, 483] on span "ENVIAR" at bounding box center [558, 481] width 49 height 25
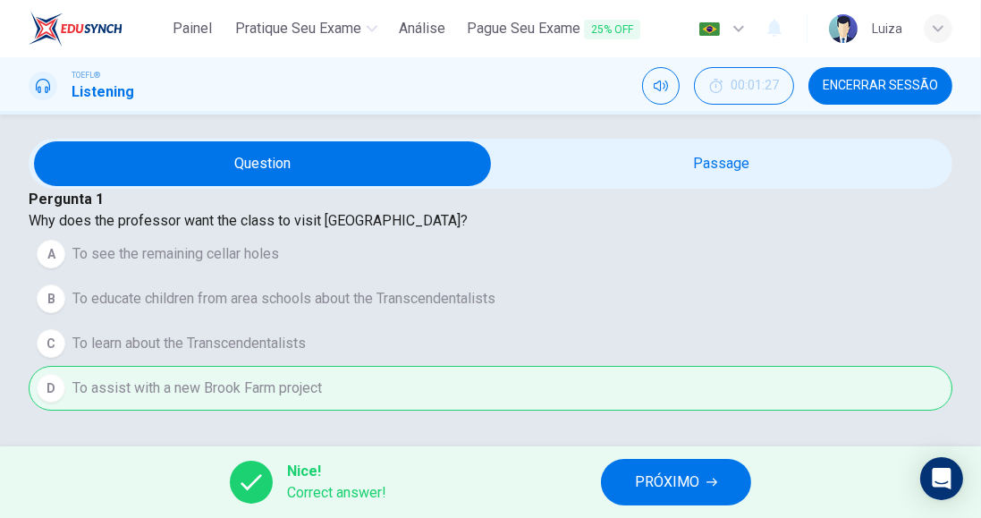
click at [635, 480] on button "PRÓXIMO" at bounding box center [676, 482] width 150 height 46
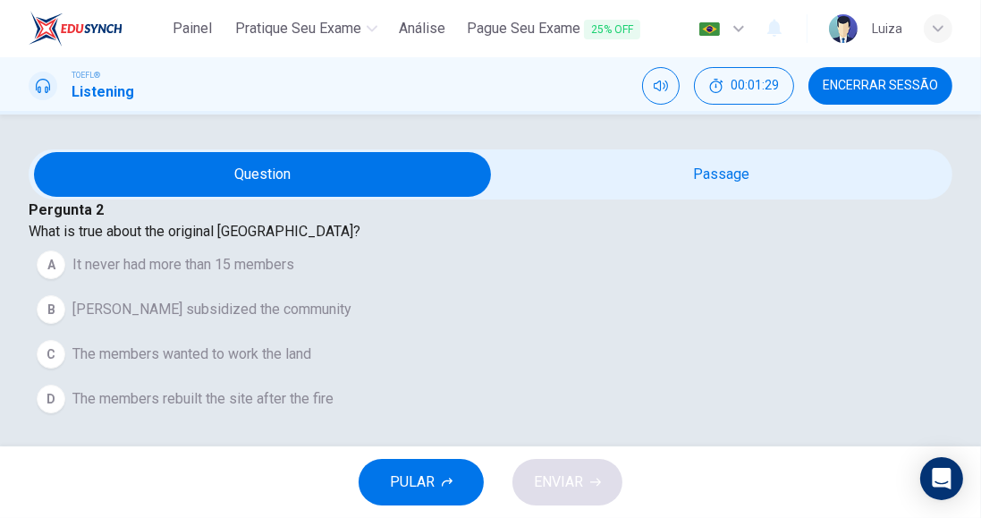
scroll to position [0, 0]
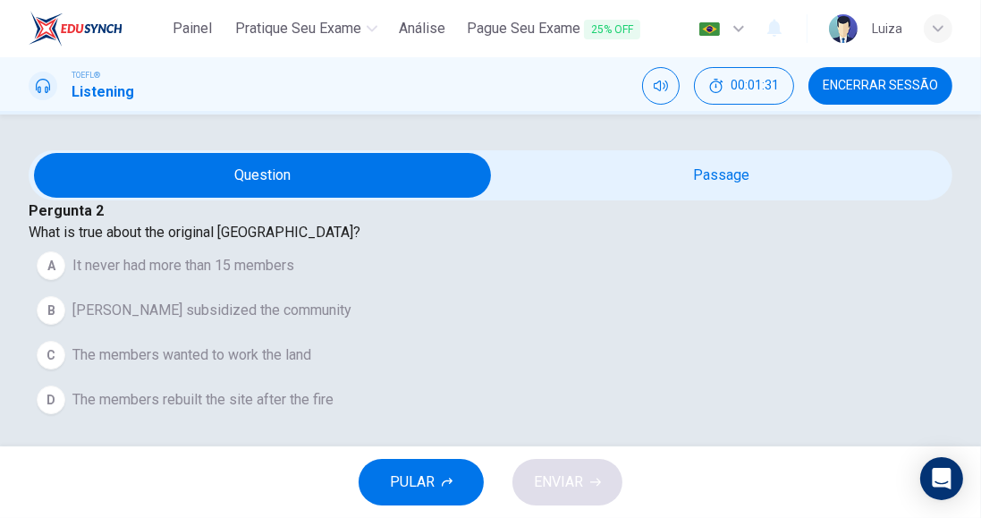
click at [714, 198] on input "checkbox" at bounding box center [263, 175] width 1386 height 45
checkbox input "true"
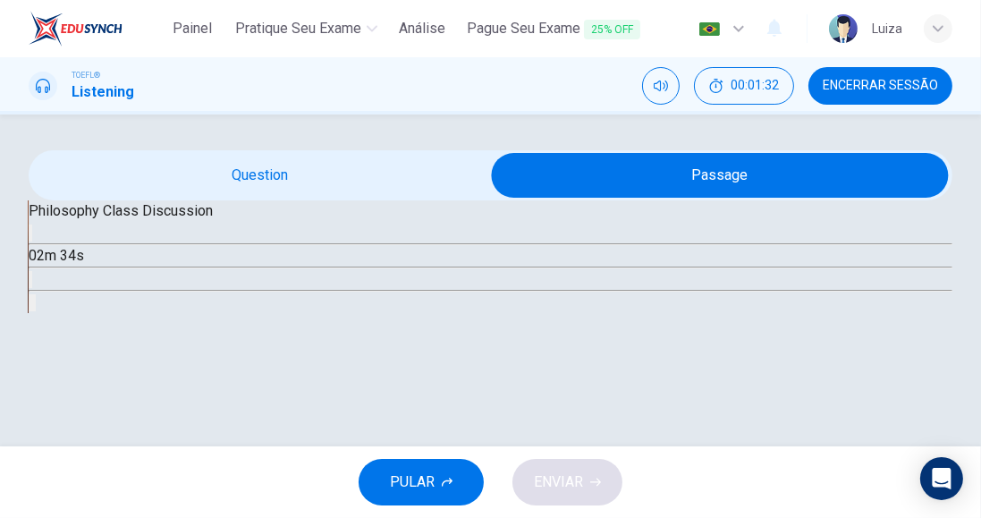
scroll to position [100, 0]
click at [32, 241] on button "button" at bounding box center [31, 232] width 4 height 17
click at [32, 288] on button "Clique para ver a transcrição do áudio" at bounding box center [31, 279] width 4 height 17
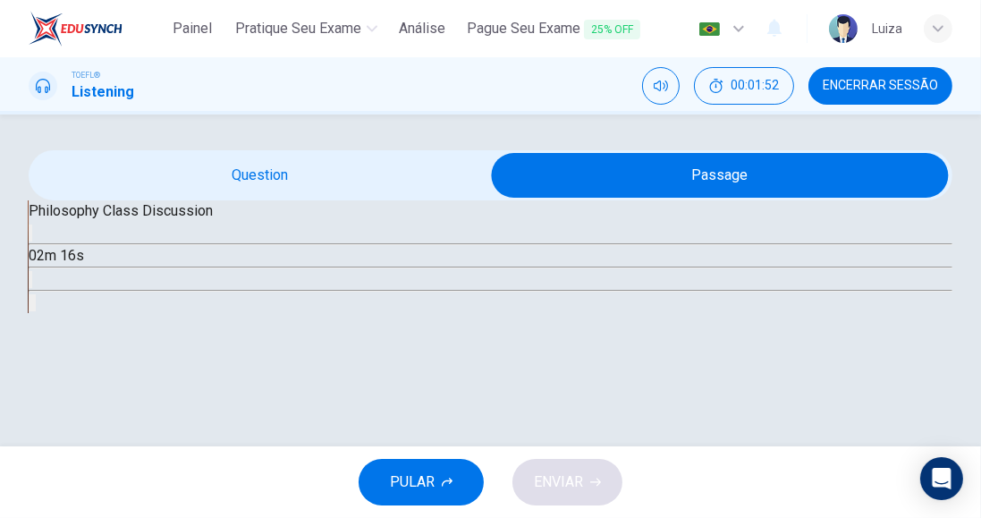
click at [30, 237] on icon "button" at bounding box center [30, 237] width 0 height 0
type input "36"
click at [346, 198] on input "checkbox" at bounding box center [720, 175] width 1386 height 45
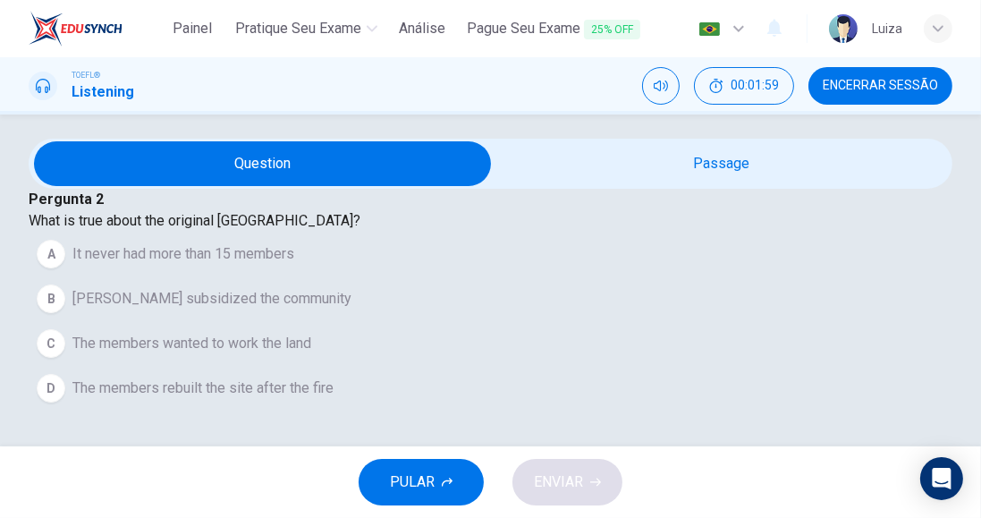
scroll to position [193, 0]
click at [320, 399] on span "The members rebuilt the site after the fire" at bounding box center [202, 387] width 261 height 21
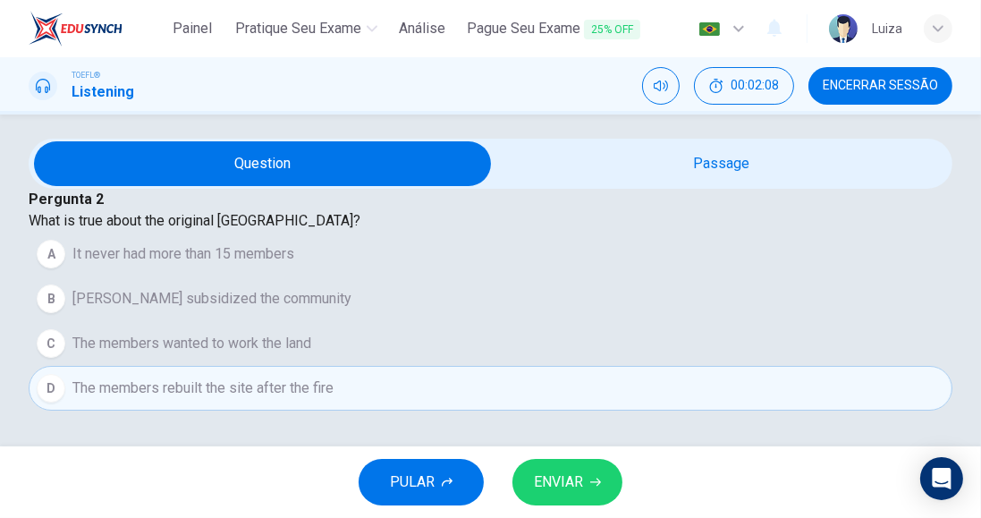
click at [559, 477] on span "ENVIAR" at bounding box center [558, 481] width 49 height 25
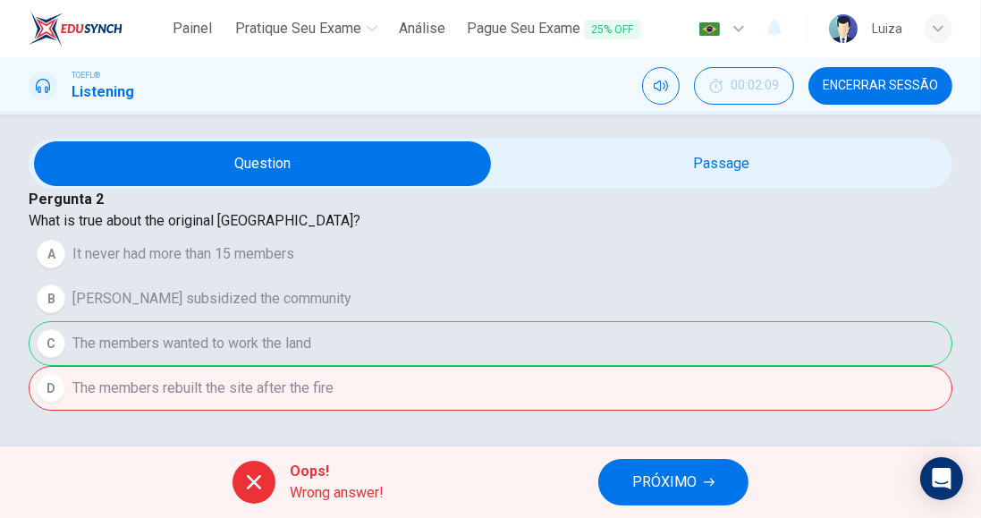
click at [639, 485] on span "PRÓXIMO" at bounding box center [664, 481] width 64 height 25
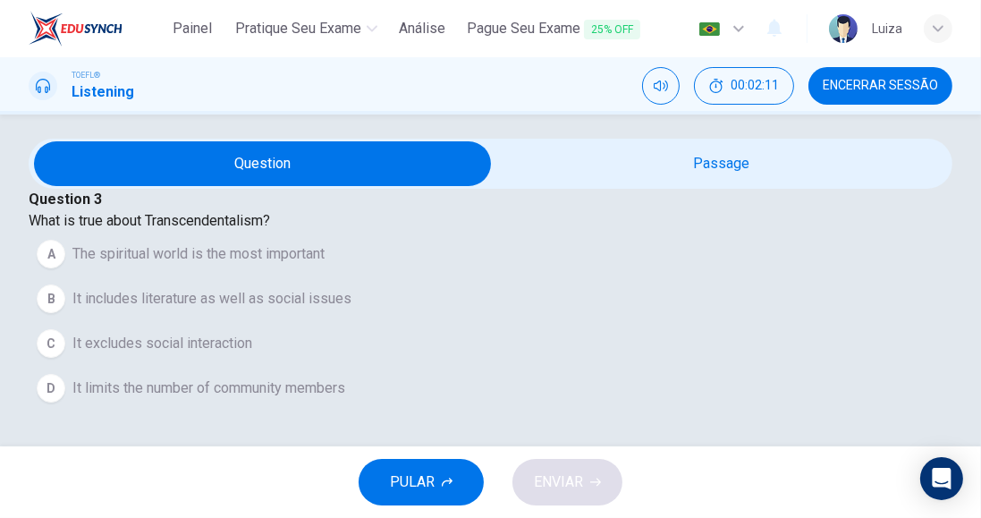
scroll to position [0, 0]
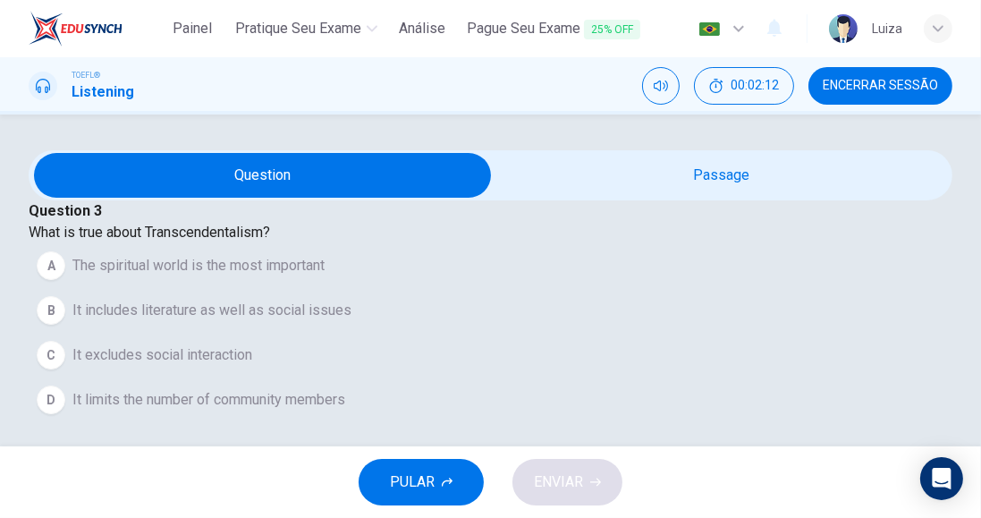
click at [725, 198] on input "checkbox" at bounding box center [263, 175] width 1386 height 45
checkbox input "true"
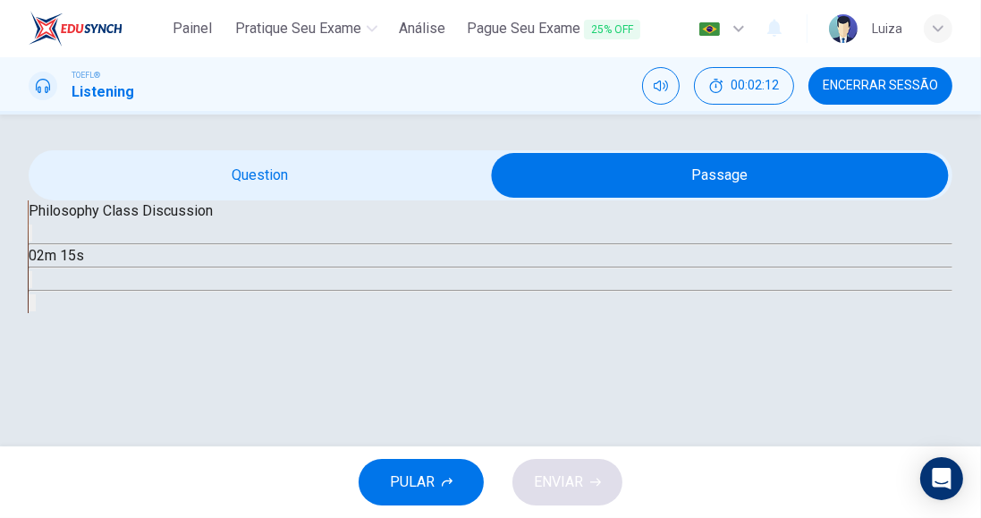
scroll to position [100, 0]
click at [32, 241] on button "button" at bounding box center [31, 232] width 4 height 17
type input "47"
click at [316, 198] on input "checkbox" at bounding box center [720, 175] width 1386 height 45
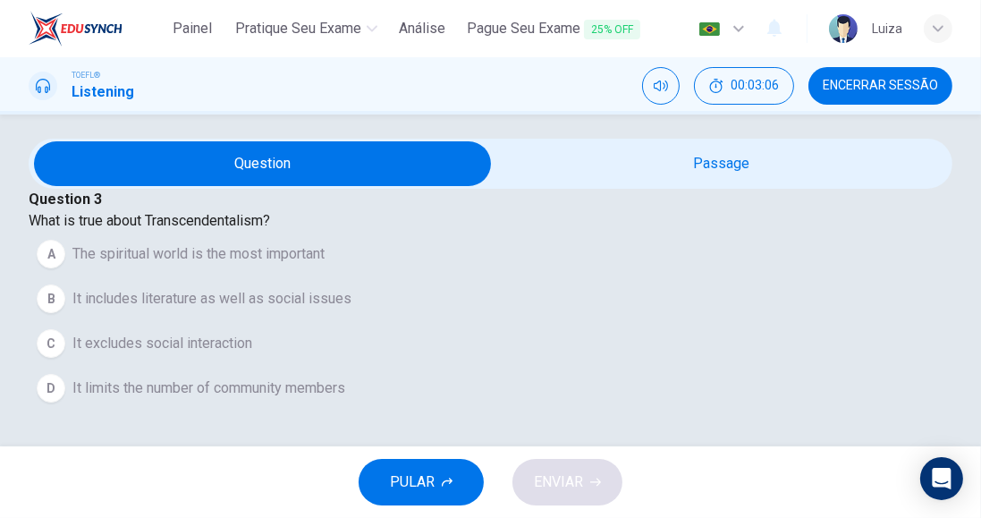
scroll to position [55, 0]
click at [776, 176] on input "checkbox" at bounding box center [263, 163] width 1386 height 45
checkbox input "true"
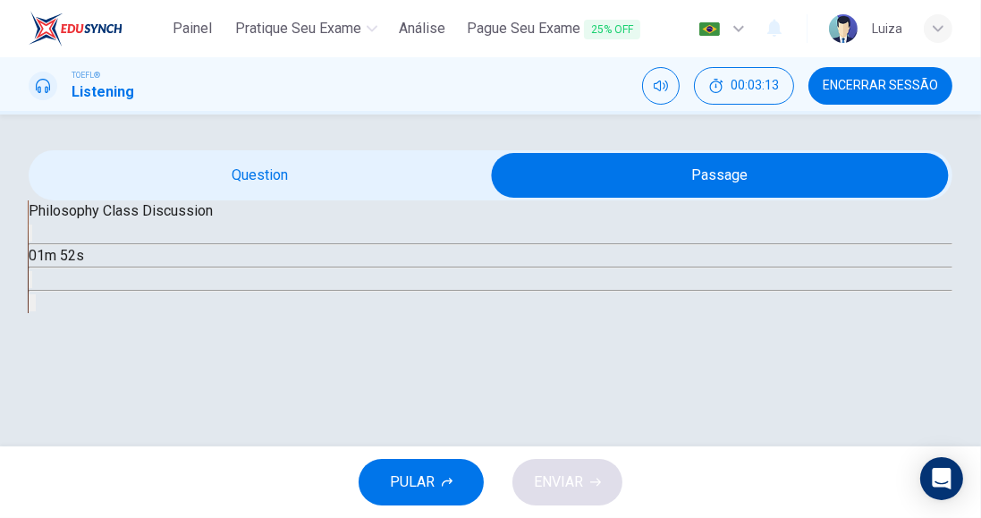
click at [30, 283] on icon "Clique para ver a transcrição do áudio" at bounding box center [30, 283] width 0 height 0
click at [32, 241] on button "button" at bounding box center [31, 232] width 4 height 17
click at [49, 256] on icon "button" at bounding box center [41, 248] width 15 height 16
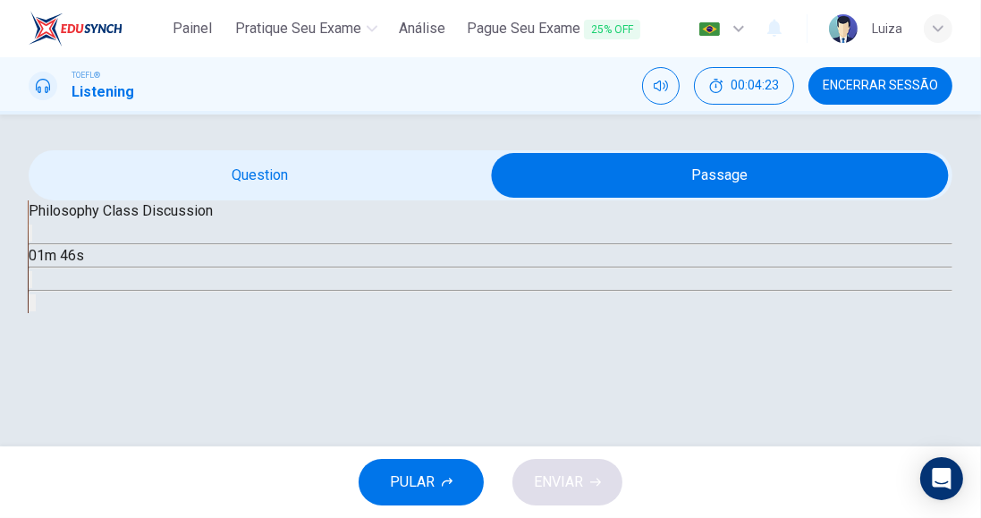
click at [156, 217] on div "Philosophy Class Discussion 01m 46s" at bounding box center [491, 256] width 924 height 113
click at [32, 224] on button "button" at bounding box center [31, 232] width 4 height 17
click at [30, 237] on icon "button" at bounding box center [30, 237] width 0 height 0
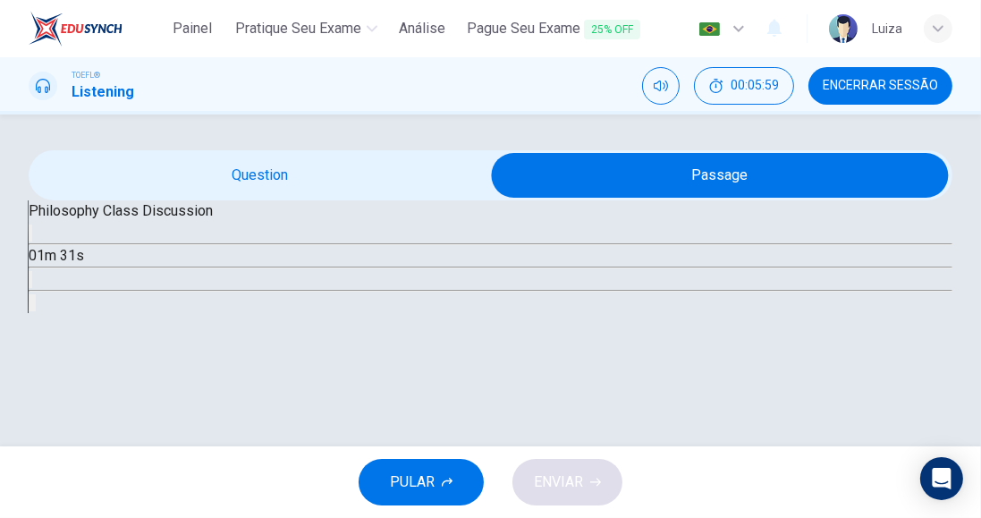
type input "57"
click at [310, 153] on input "checkbox" at bounding box center [720, 175] width 1386 height 45
checkbox input "false"
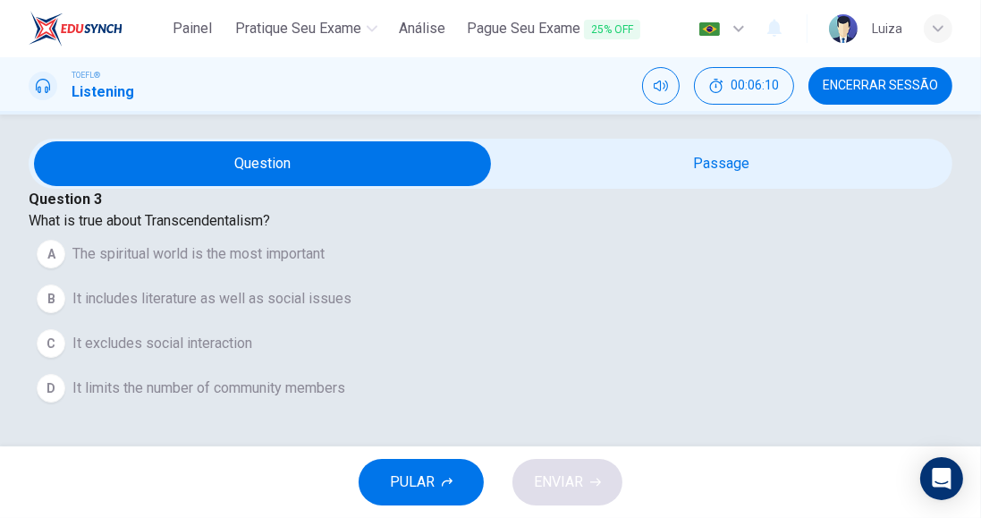
scroll to position [215, 0]
click at [423, 276] on button "B It includes literature as well as social issues" at bounding box center [491, 298] width 924 height 45
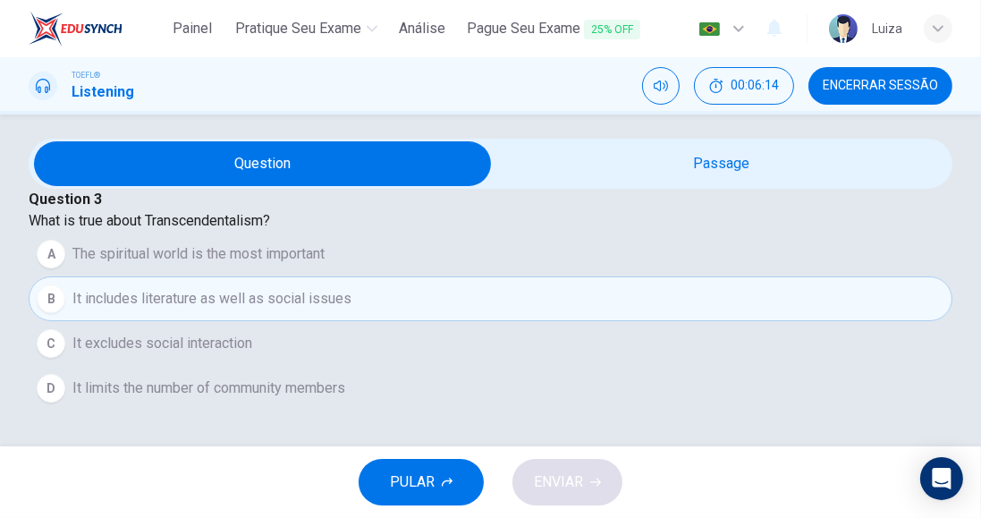
scroll to position [303, 0]
click at [586, 276] on button "B It includes literature as well as social issues" at bounding box center [491, 298] width 924 height 45
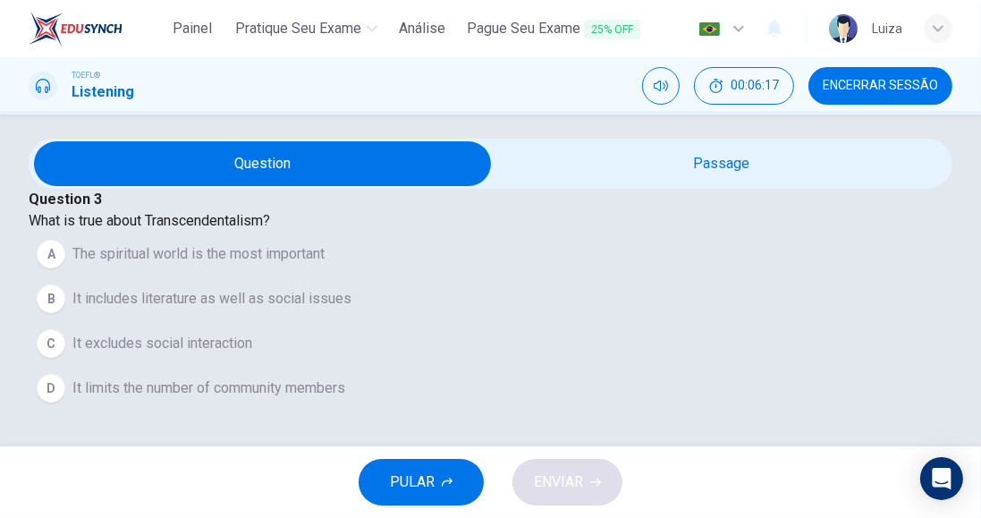
scroll to position [158, 0]
click at [493, 302] on button "B It includes literature as well as social issues" at bounding box center [491, 298] width 924 height 45
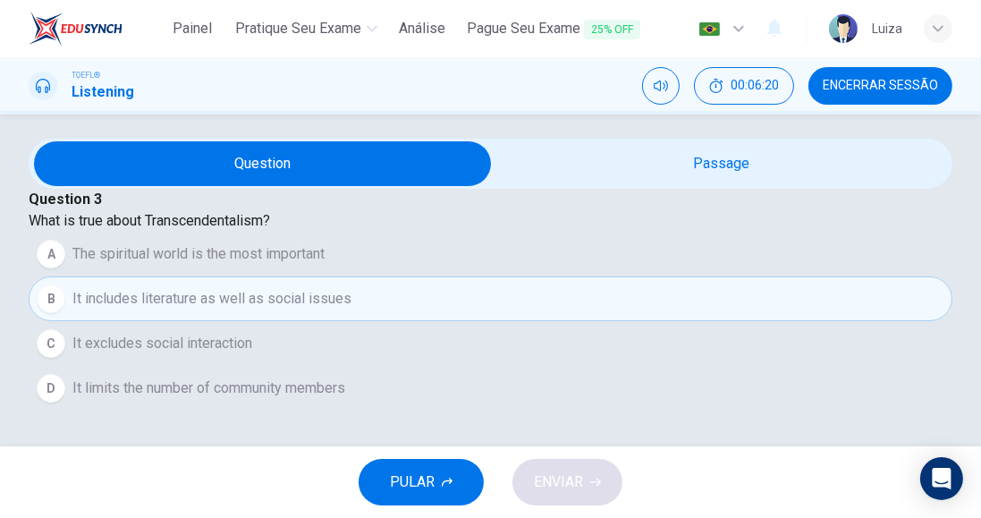
click at [463, 366] on button "C It excludes social interaction" at bounding box center [491, 343] width 924 height 45
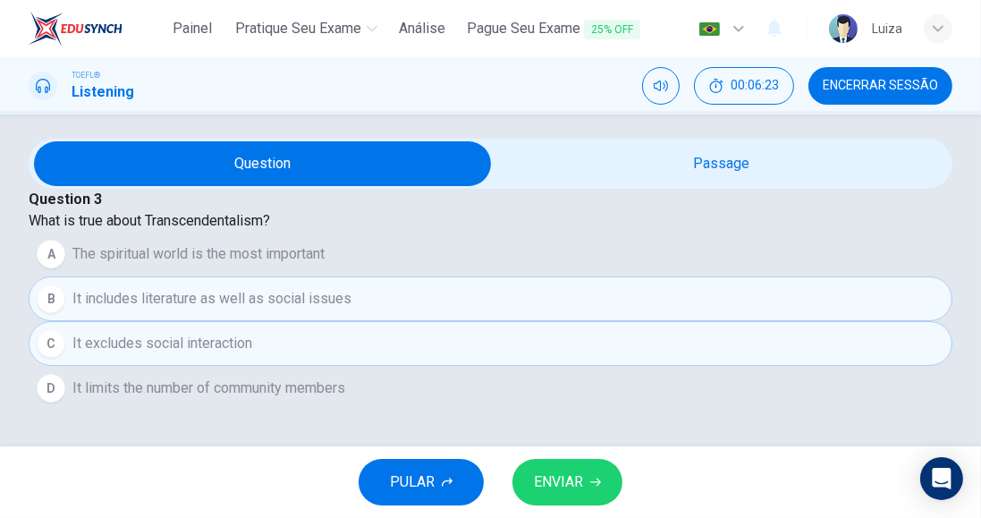
scroll to position [215, 0]
click at [558, 473] on span "ENVIAR" at bounding box center [558, 481] width 49 height 25
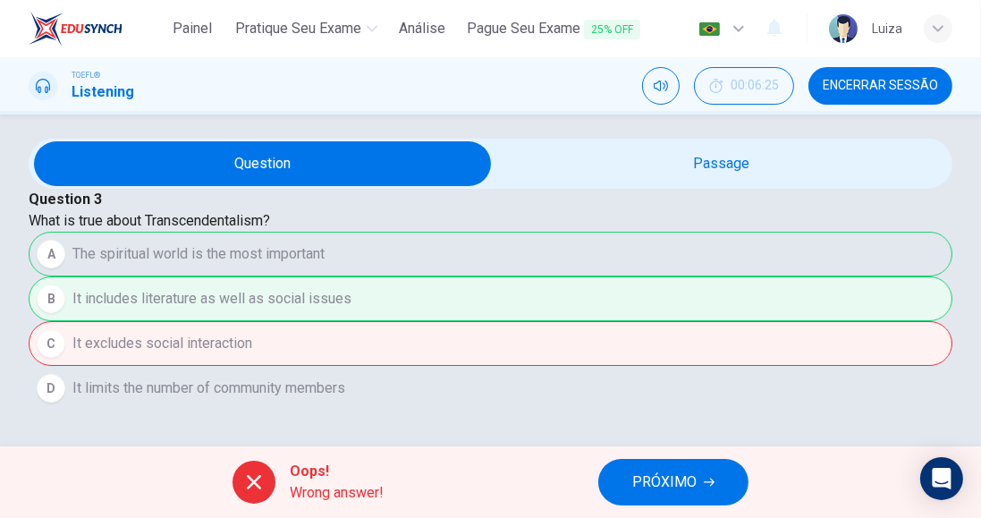
scroll to position [342, 0]
click at [681, 352] on div "Question 3 What is true about Transcendentalism? A The spiritual world is the m…" at bounding box center [491, 275] width 924 height 272
click at [578, 336] on div "Question 3 What is true about Transcendentalism? A The spiritual world is the m…" at bounding box center [491, 275] width 924 height 272
click at [911, 91] on span "Encerrar Sessão" at bounding box center [880, 86] width 115 height 14
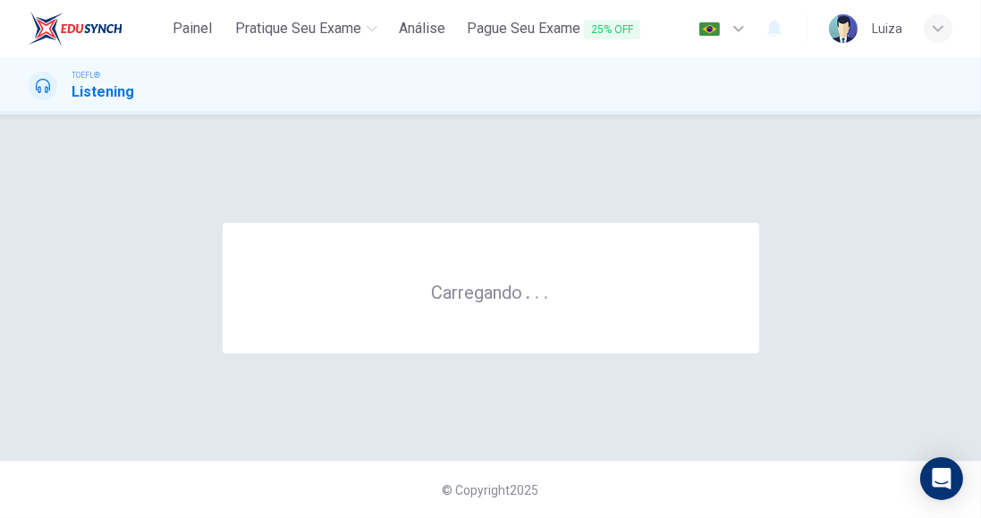
scroll to position [0, 0]
